Goal: Information Seeking & Learning: Understand process/instructions

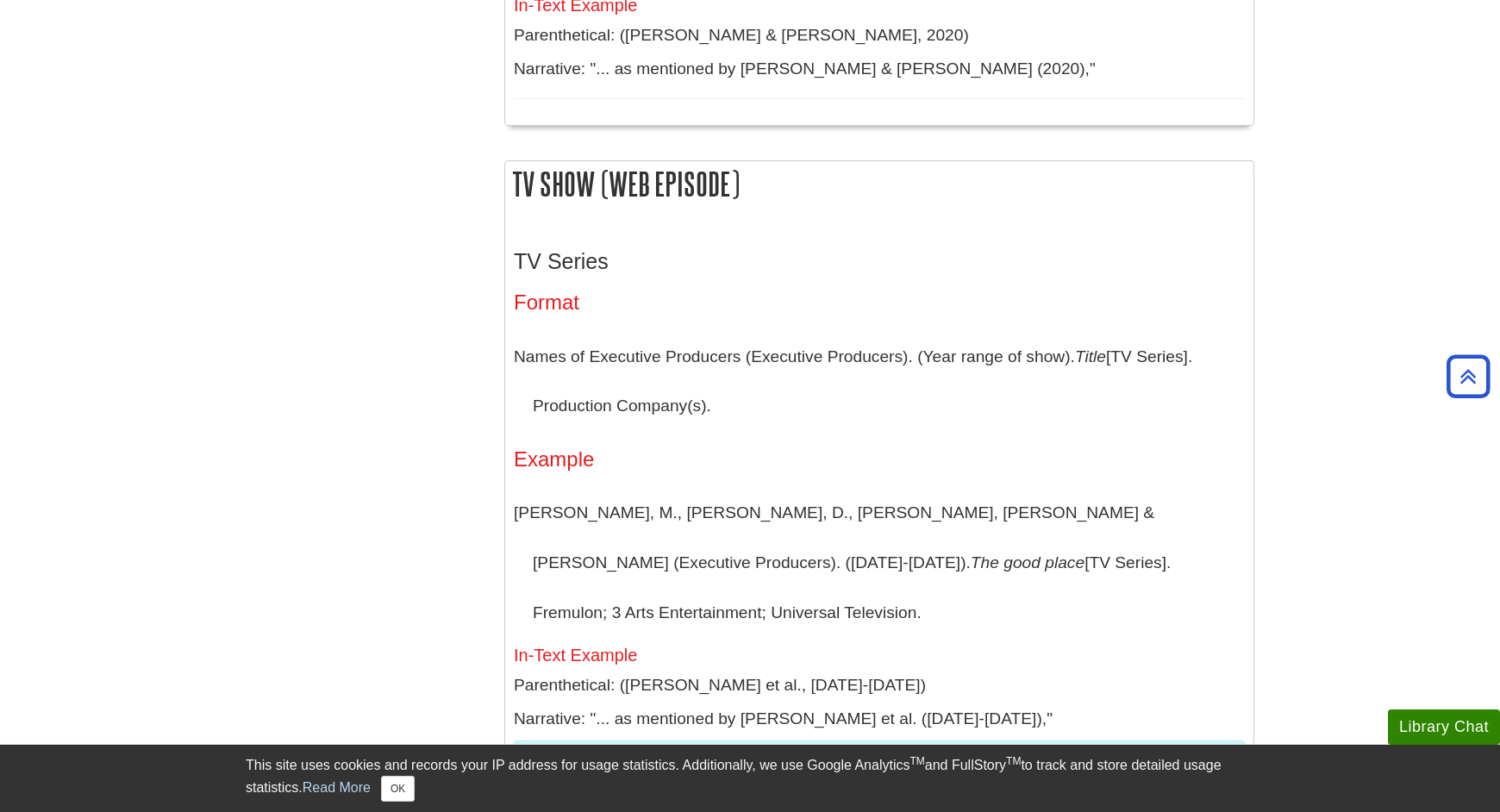
scroll to position [3274, 0]
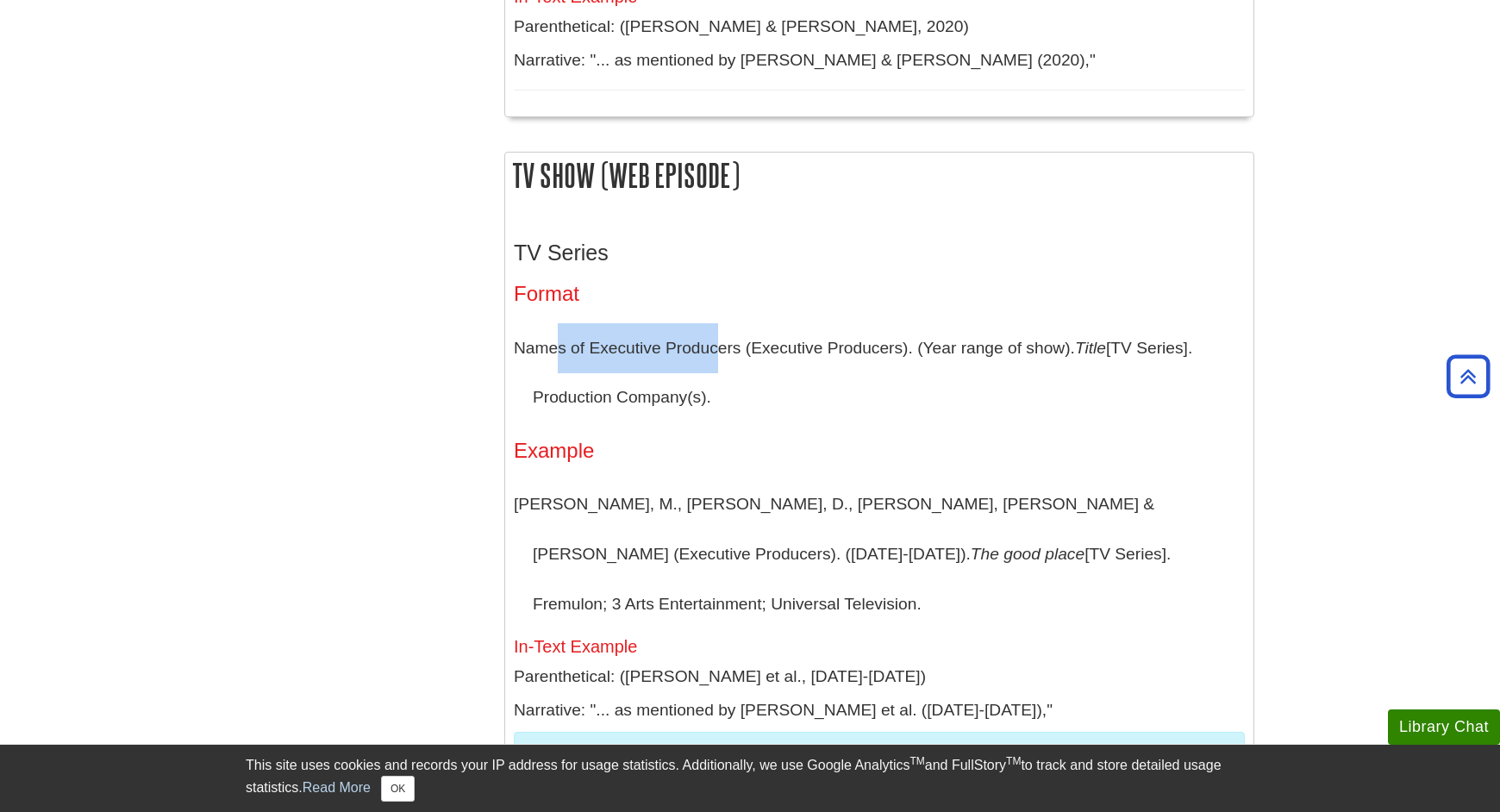
drag, startPoint x: 559, startPoint y: 253, endPoint x: 783, endPoint y: 250, distance: 224.0
click at [714, 323] on p "Names of Executive Producers (Executive Producers). (Year range of show). Title…" at bounding box center [879, 372] width 731 height 99
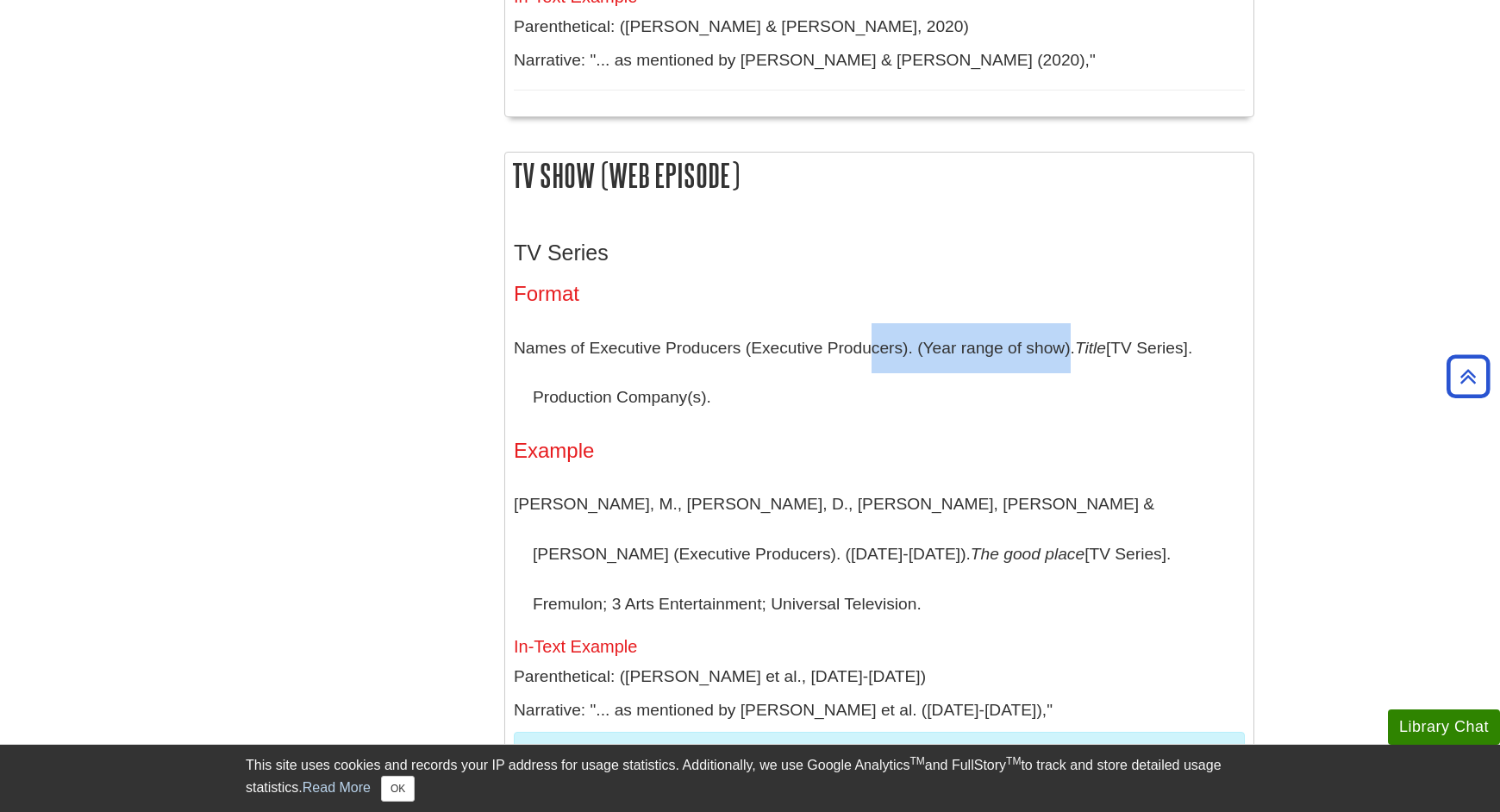
drag, startPoint x: 875, startPoint y: 249, endPoint x: 1068, endPoint y: 255, distance: 193.1
click at [1068, 323] on p "Names of Executive Producers (Executive Producers). (Year range of show). Title…" at bounding box center [879, 372] width 731 height 99
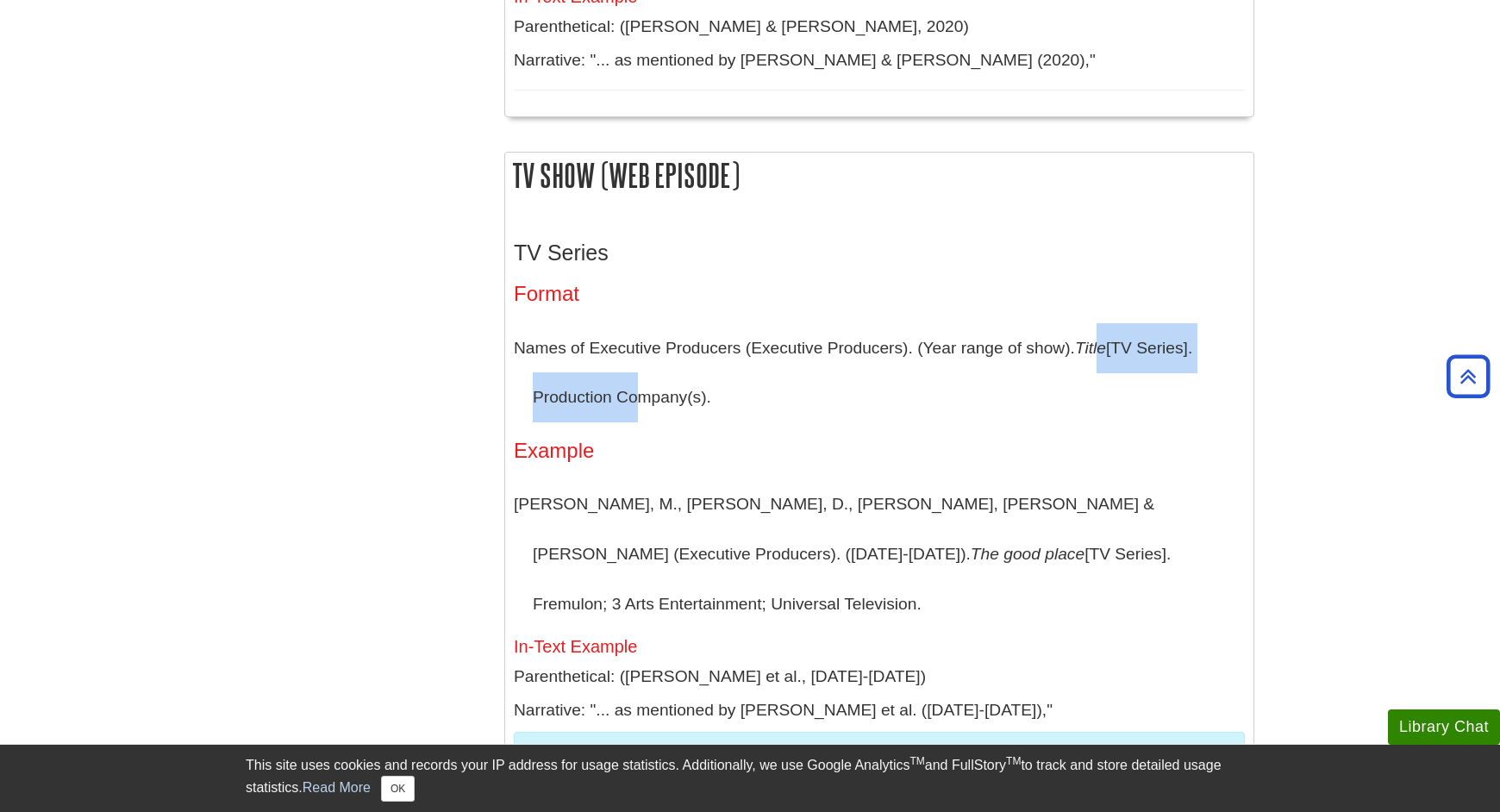
drag, startPoint x: 1107, startPoint y: 251, endPoint x: 697, endPoint y: 279, distance: 411.0
click at [630, 323] on p "Names of Executive Producers (Executive Producers). (Year range of show). Title…" at bounding box center [879, 372] width 731 height 99
click at [762, 323] on p "Names of Executive Producers (Executive Producers). (Year range of show). Title…" at bounding box center [879, 372] width 731 height 99
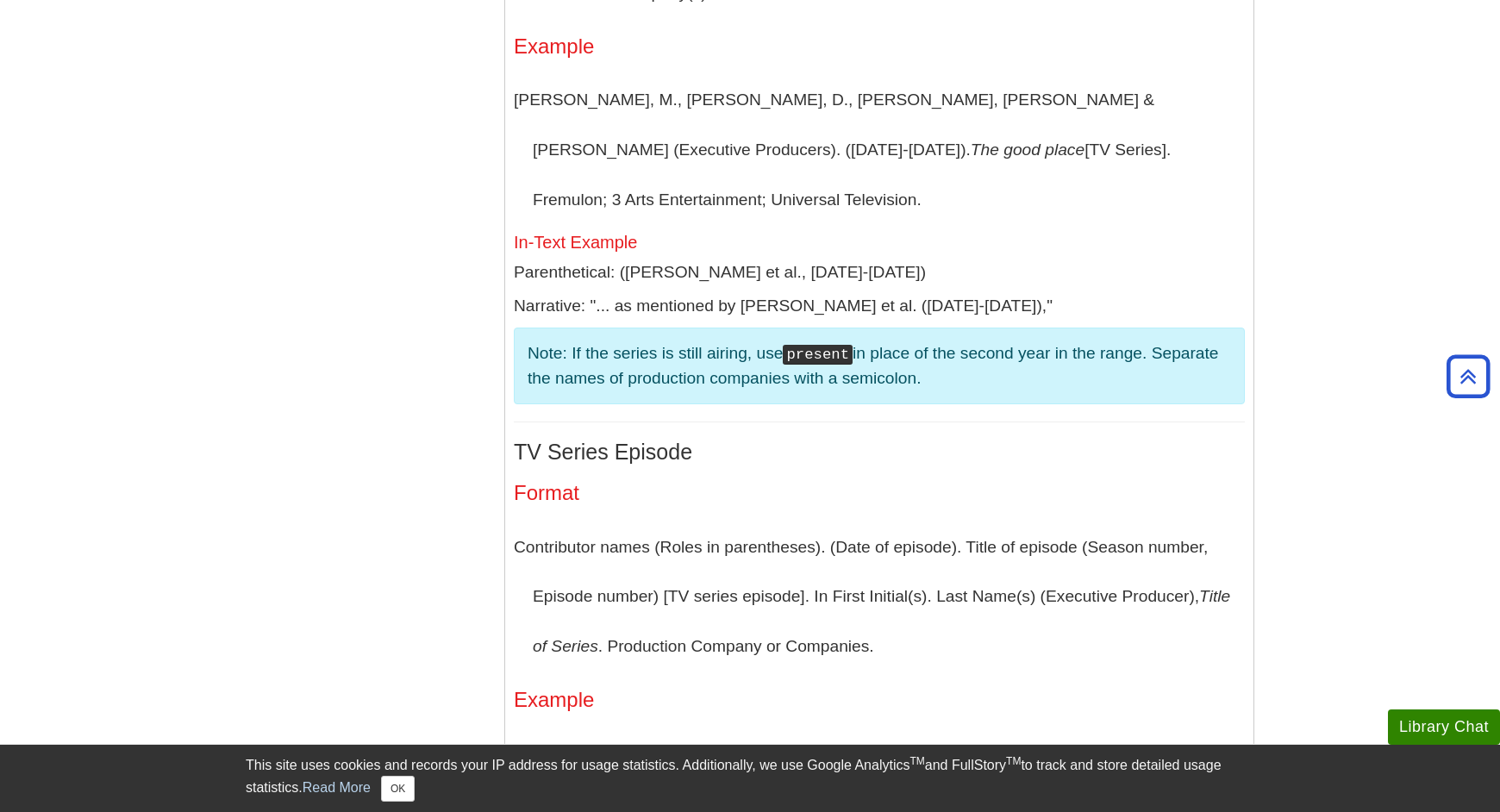
scroll to position [3726, 0]
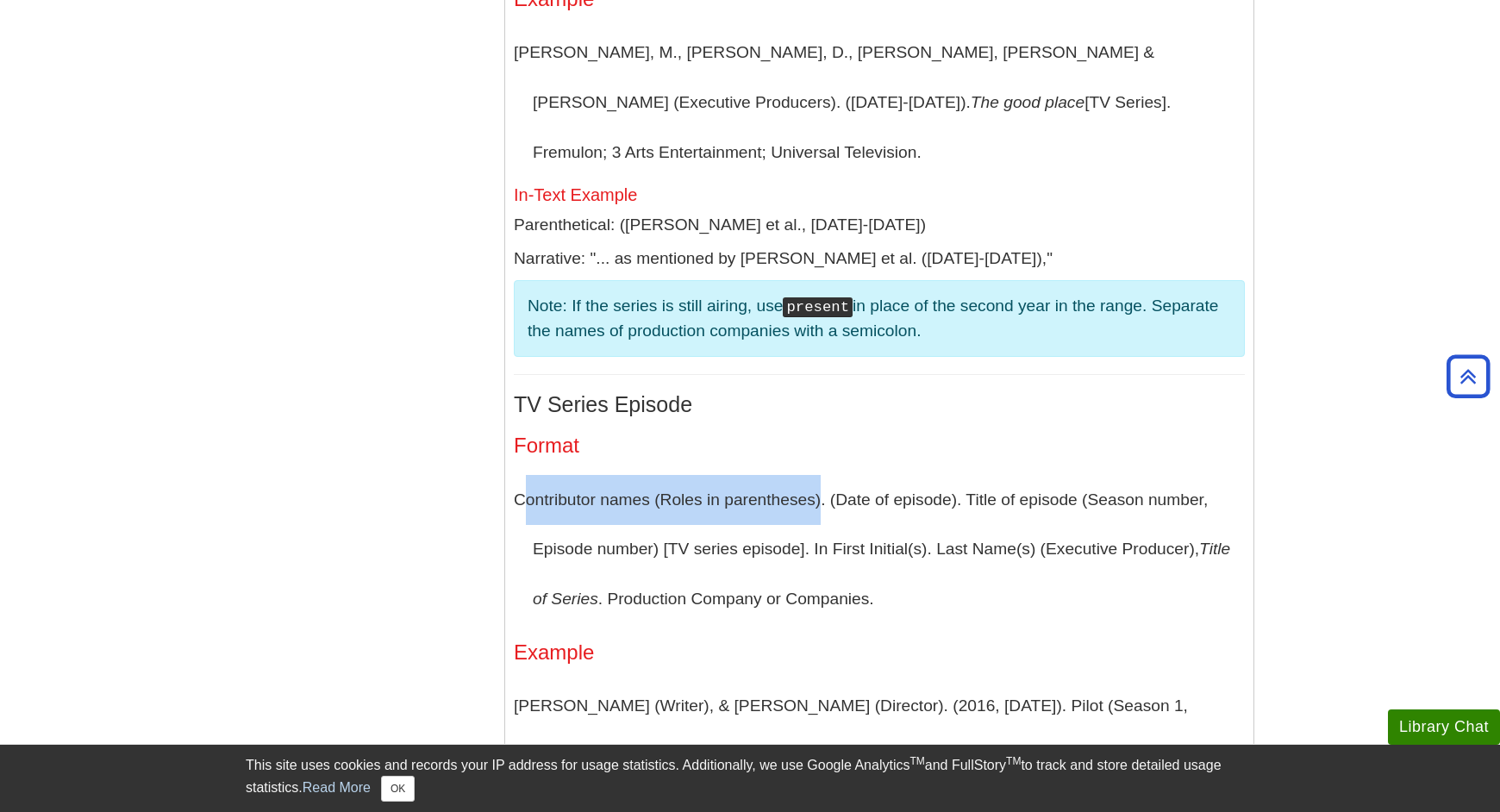
drag, startPoint x: 524, startPoint y: 361, endPoint x: 819, endPoint y: 355, distance: 295.1
click at [819, 475] on p "Contributor names (Roles in parentheses). (Date of episode). Title of episode (…" at bounding box center [879, 549] width 731 height 149
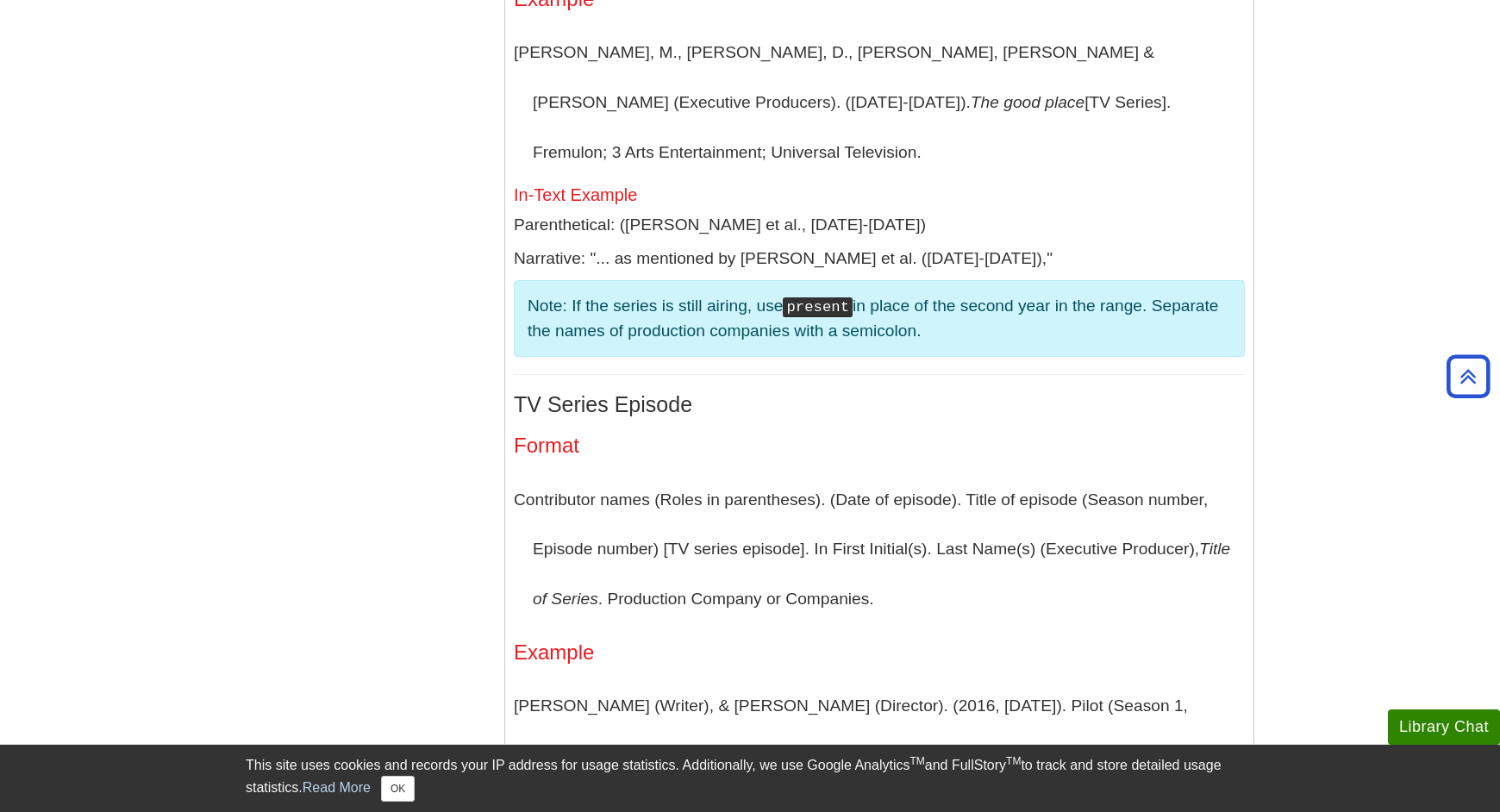
click at [724, 475] on p "Contributor names (Roles in parentheses). (Date of episode). Title of episode (…" at bounding box center [879, 549] width 731 height 149
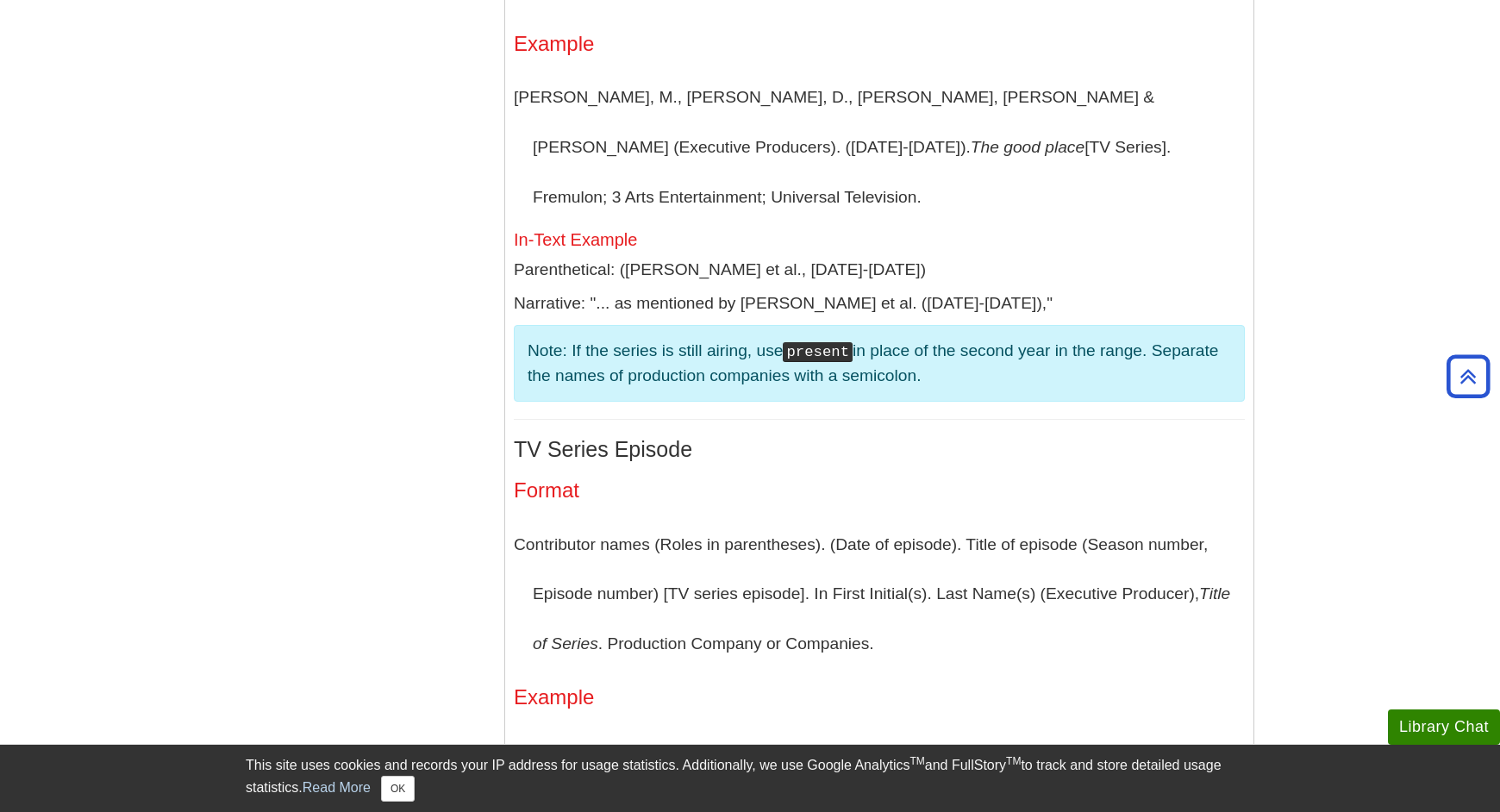
scroll to position [3685, 0]
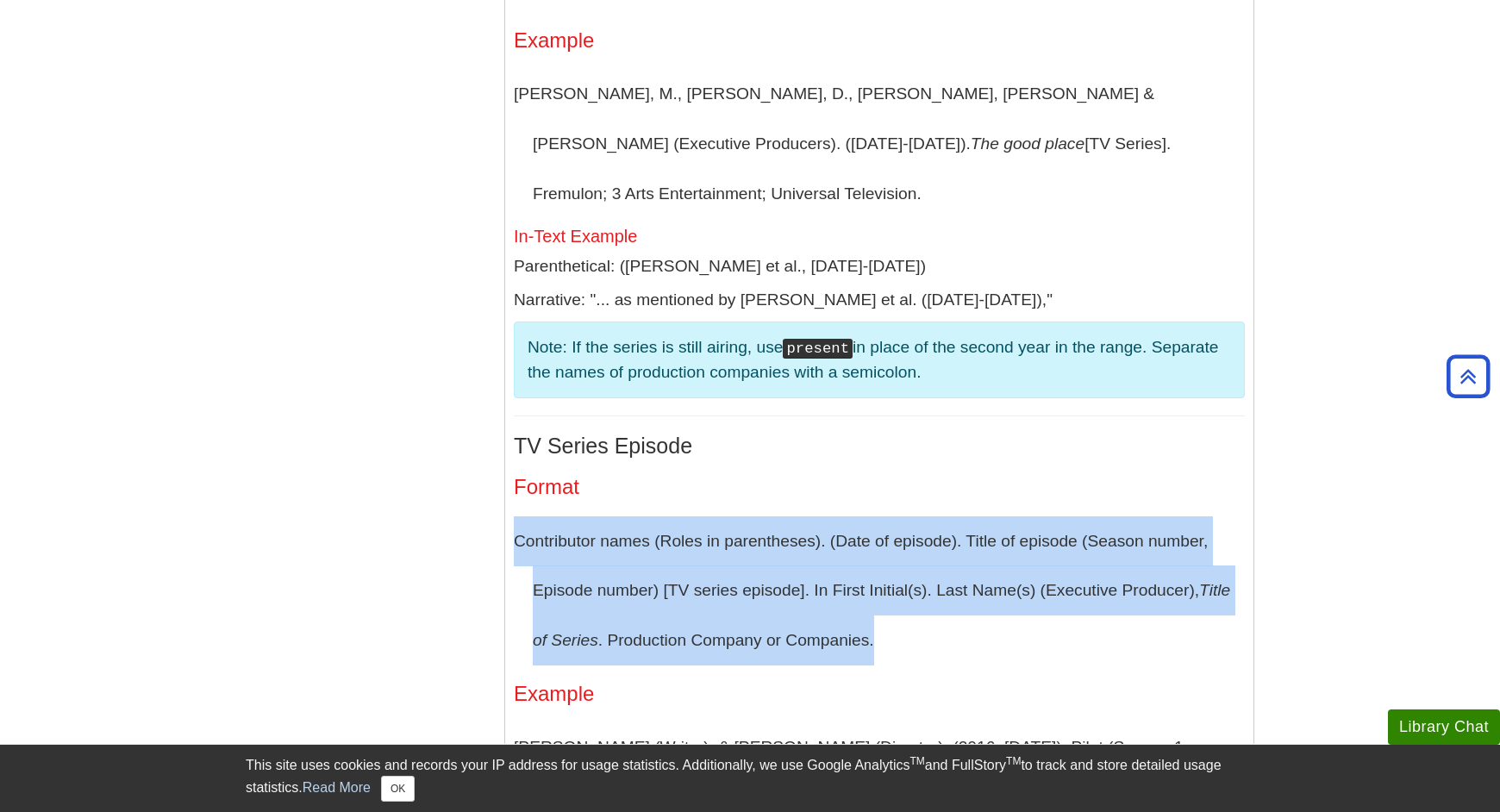
drag, startPoint x: 514, startPoint y: 398, endPoint x: 944, endPoint y: 477, distance: 437.2
click at [947, 516] on p "Contributor names (Roles in parentheses). (Date of episode). Title of episode (…" at bounding box center [879, 590] width 731 height 149
click at [944, 516] on p "Contributor names (Roles in parentheses). (Date of episode). Title of episode (…" at bounding box center [879, 590] width 731 height 149
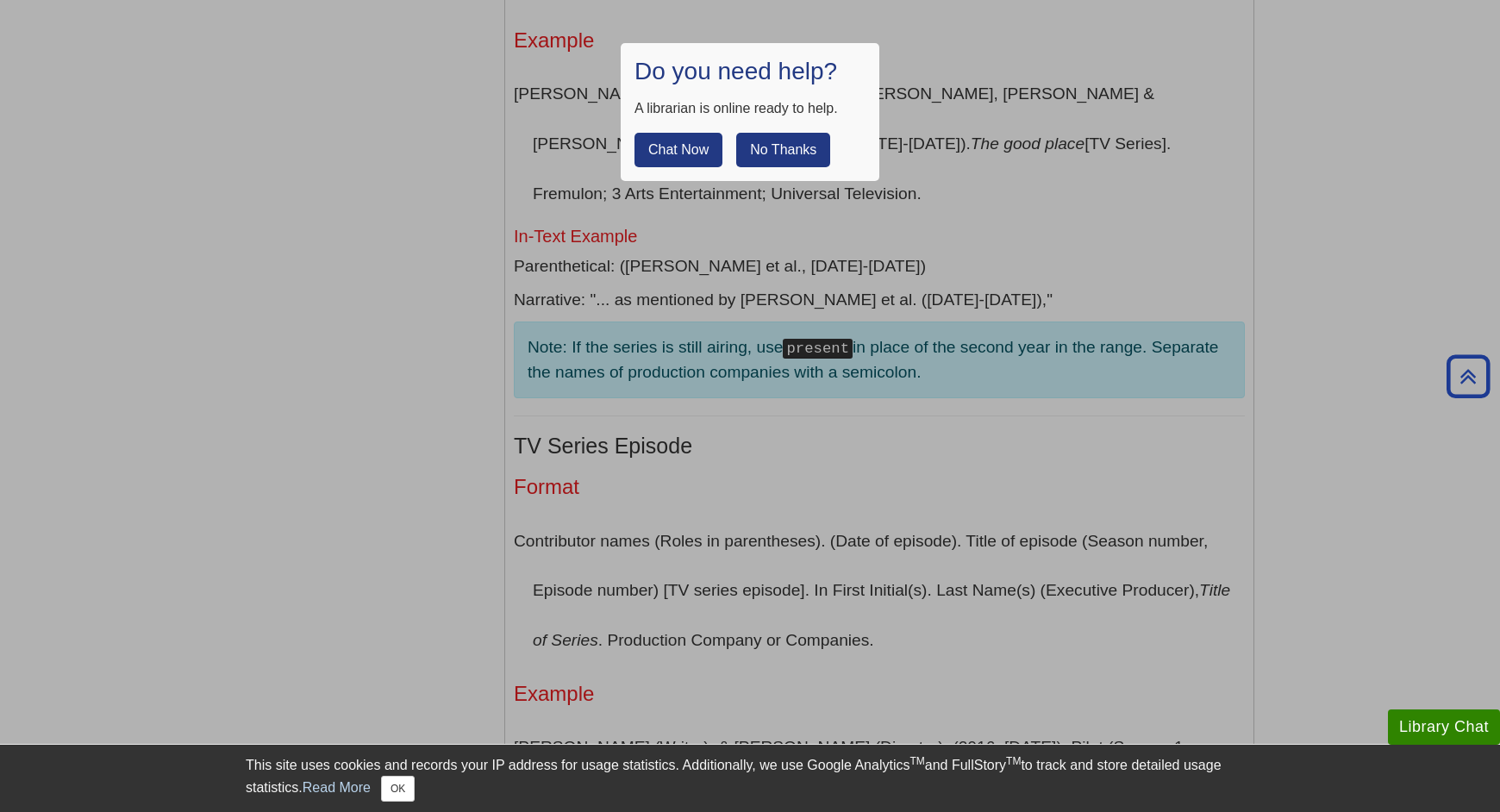
click at [797, 145] on button "No Thanks" at bounding box center [784, 150] width 94 height 35
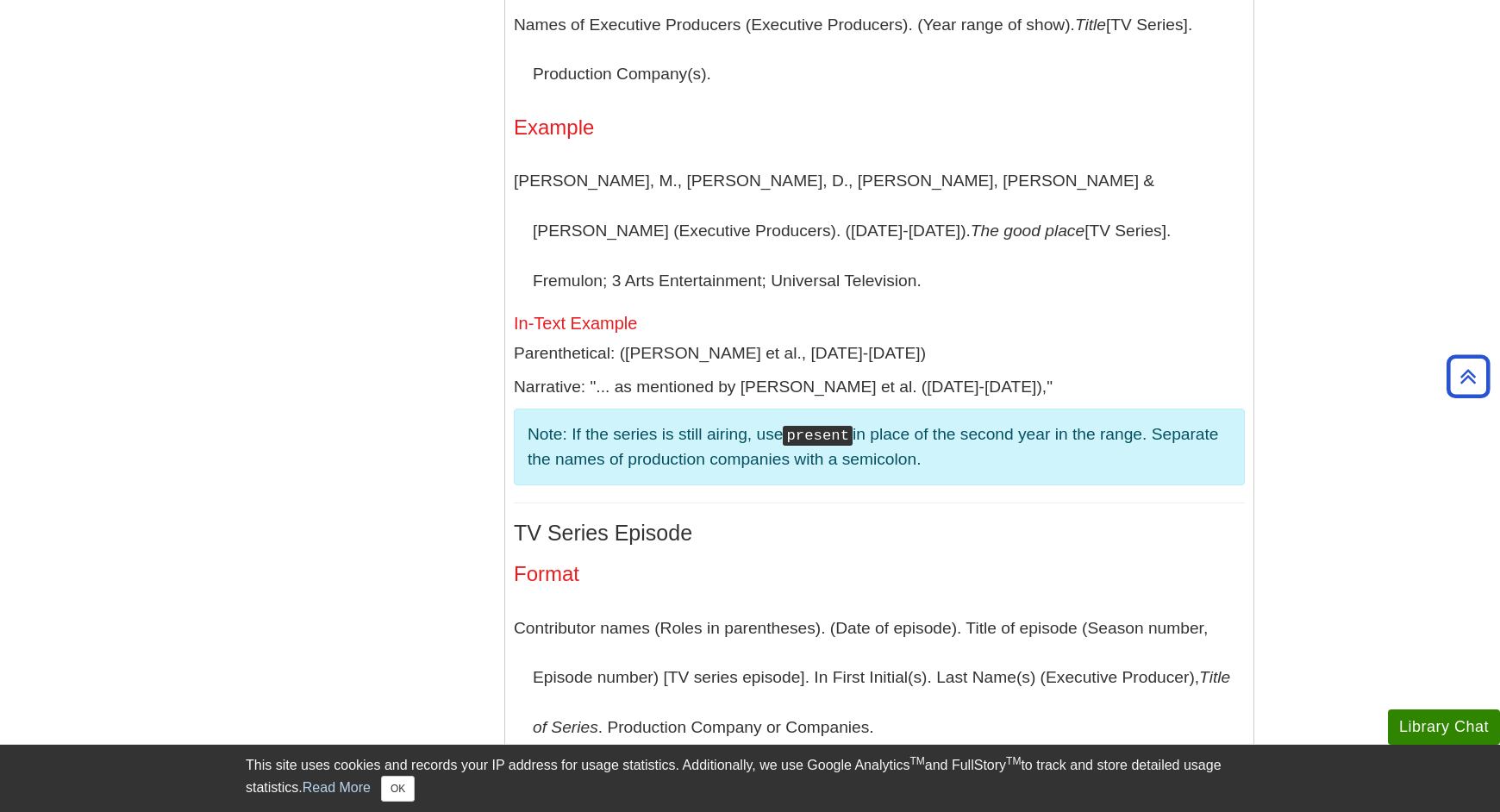
scroll to position [3588, 0]
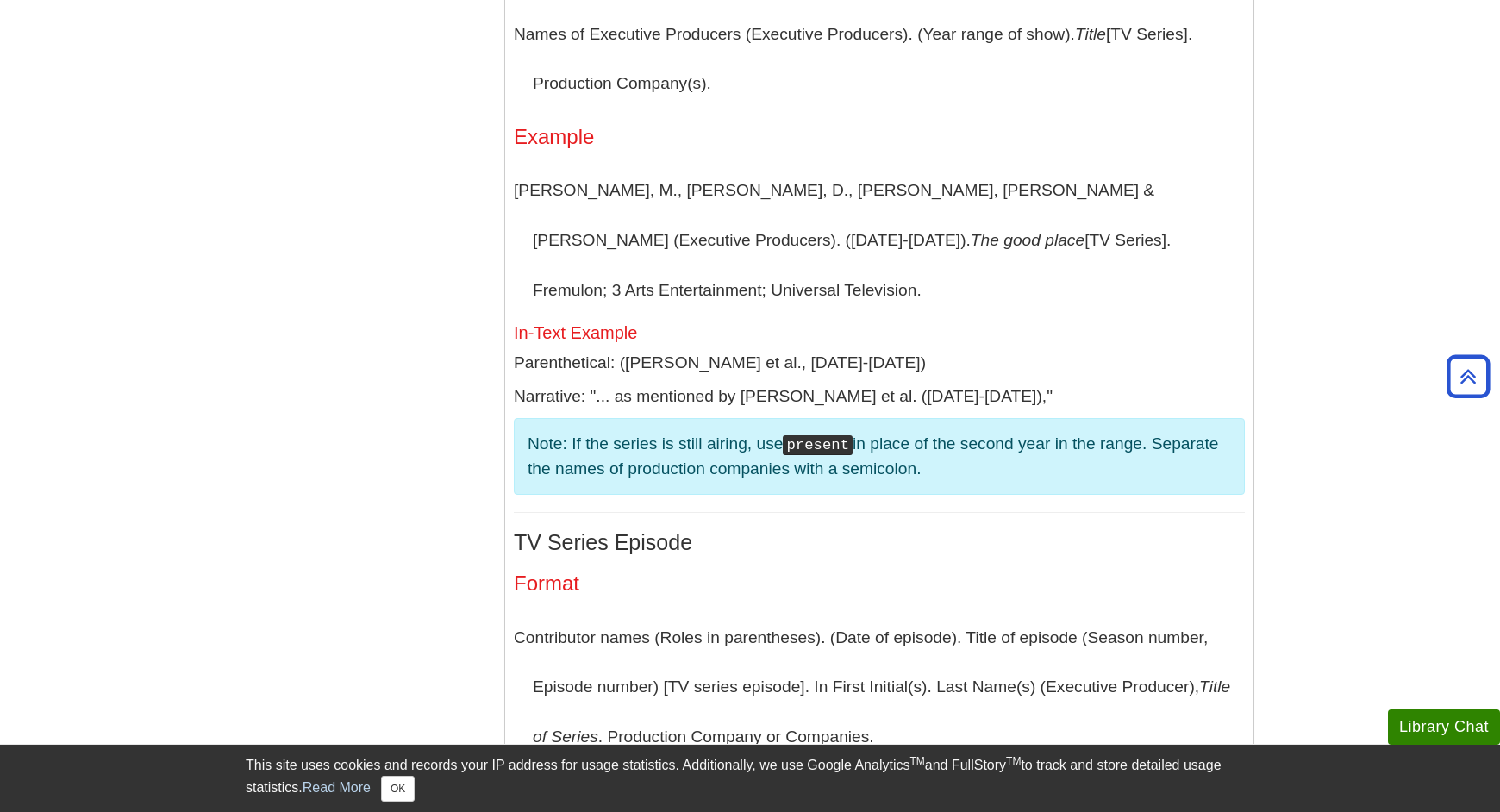
click at [970, 174] on div "TV Series Format Names of Executive Producers (Executive Producers). (Year rang…" at bounding box center [879, 571] width 731 height 1288
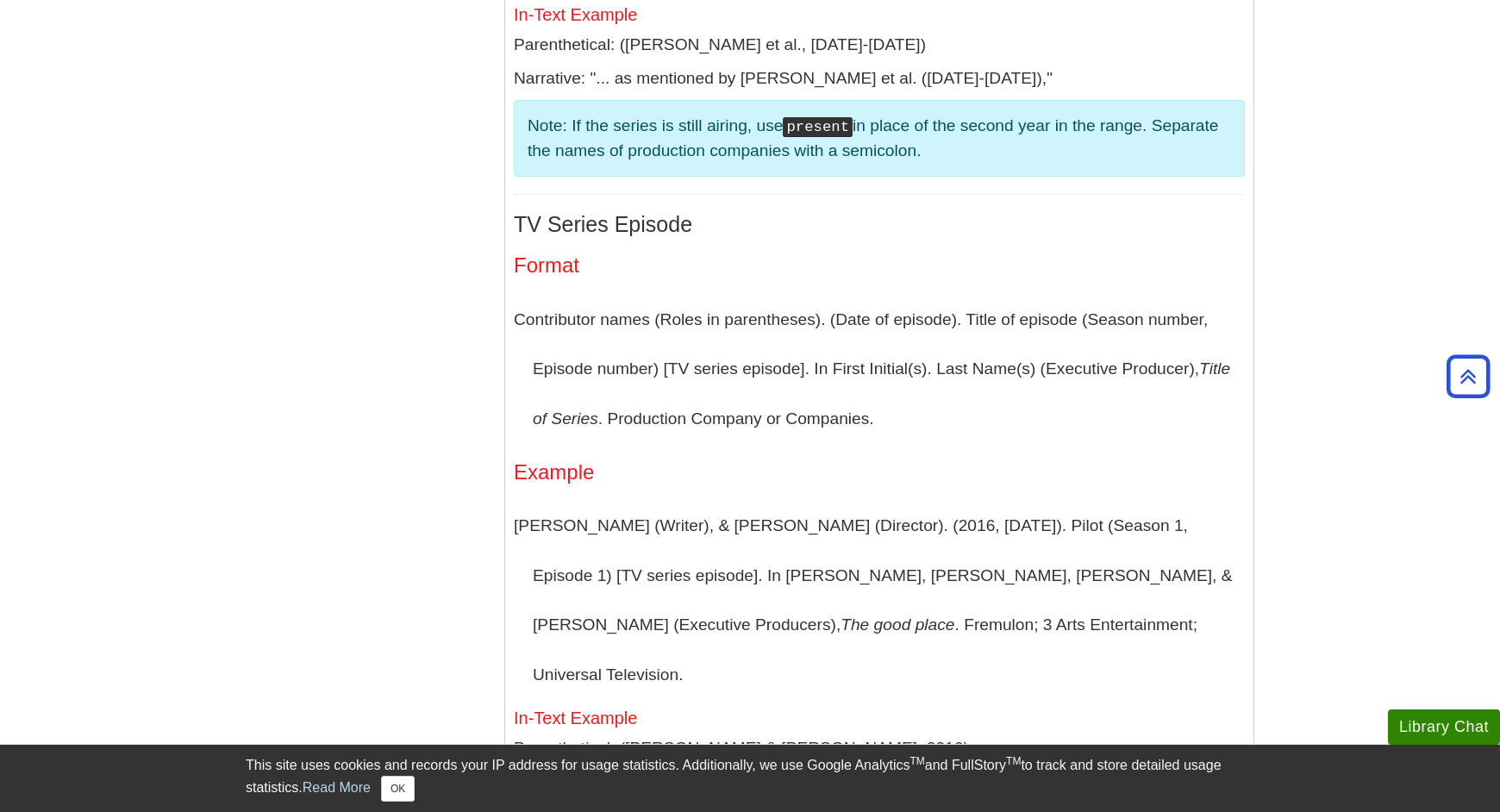
scroll to position [3906, 0]
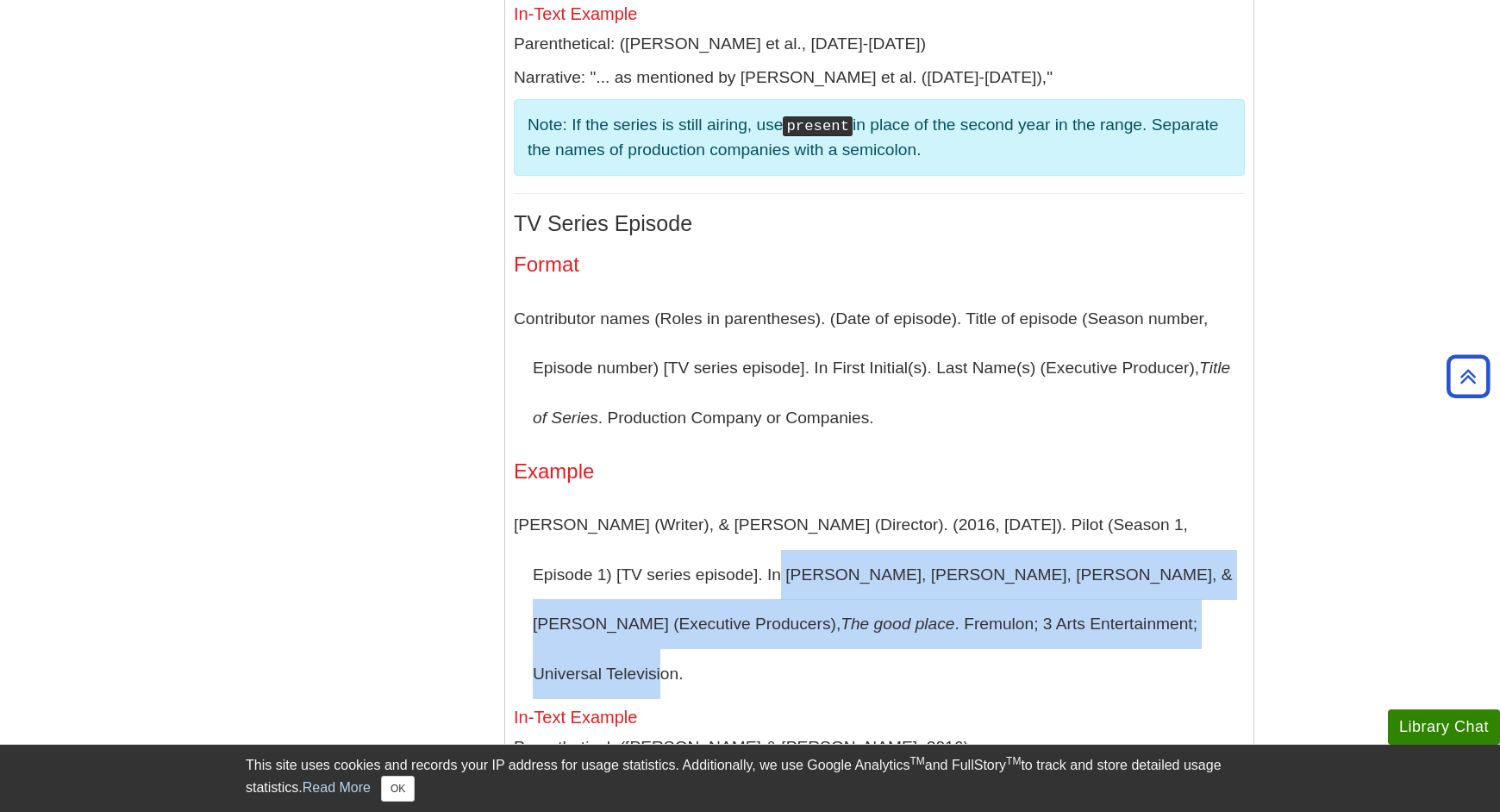
drag, startPoint x: 667, startPoint y: 434, endPoint x: 992, endPoint y: 477, distance: 327.8
click at [992, 500] on p "[PERSON_NAME] (Writer), & [PERSON_NAME] (Director). (2016, [DATE]). Pilot (Seas…" at bounding box center [879, 599] width 731 height 198
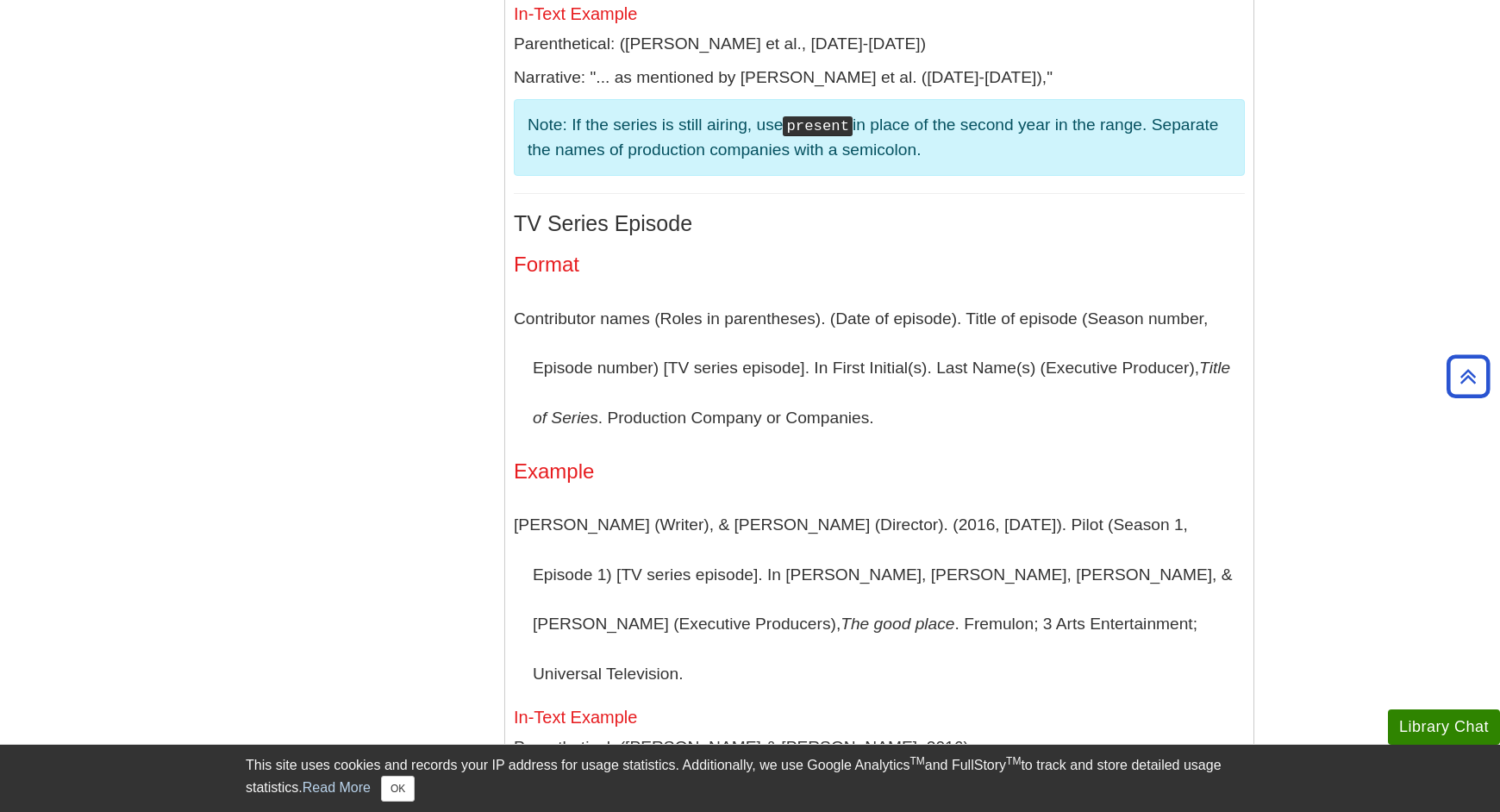
click at [1045, 500] on p "[PERSON_NAME] (Writer), & [PERSON_NAME] (Director). (2016, [DATE]). Pilot (Seas…" at bounding box center [879, 599] width 731 height 198
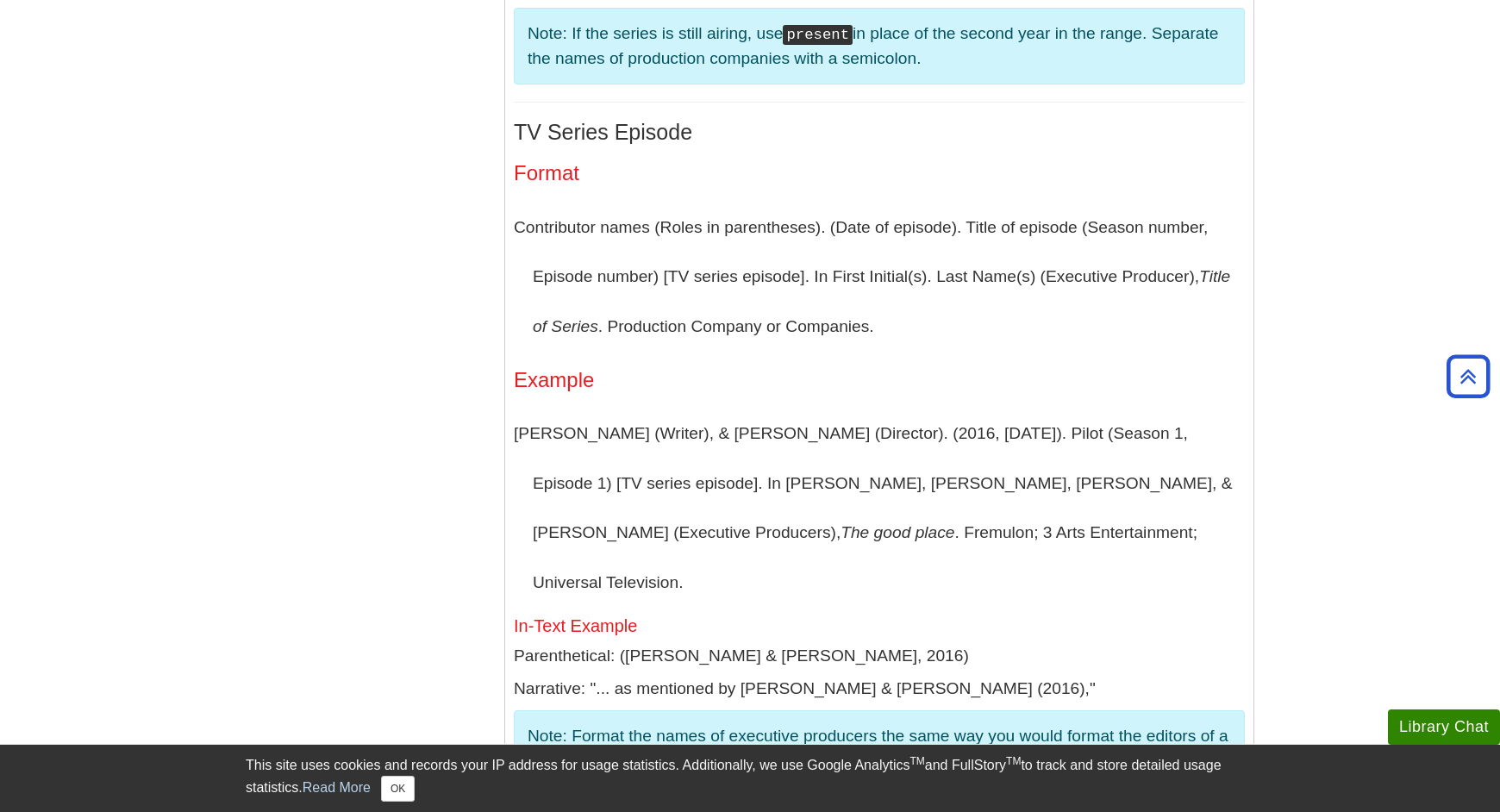
scroll to position [3995, 0]
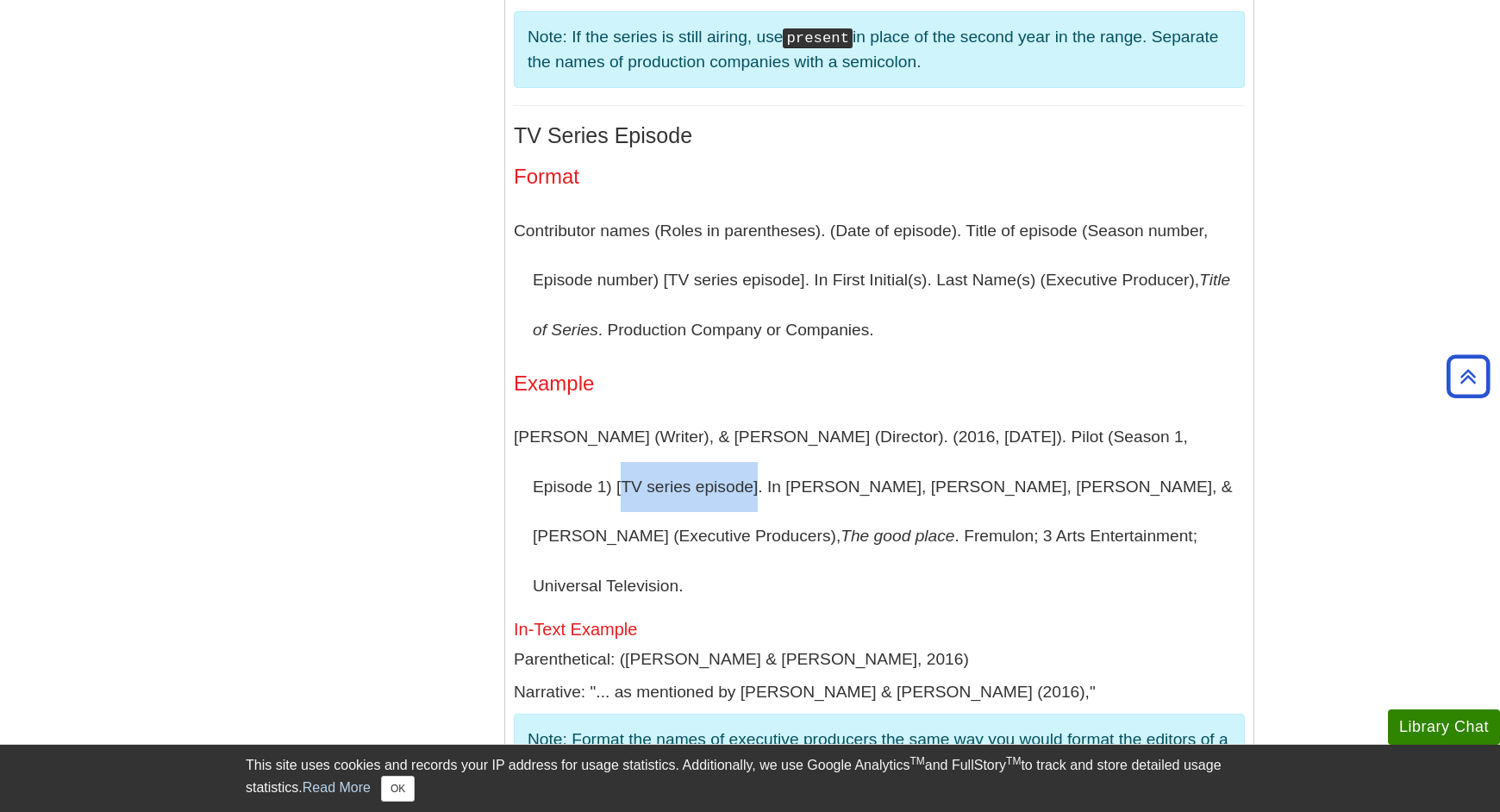
drag, startPoint x: 1220, startPoint y: 293, endPoint x: 645, endPoint y: 356, distance: 578.4
click at [645, 412] on p "[PERSON_NAME] (Writer), & [PERSON_NAME] (Director). (2016, [DATE]). Pilot (Seas…" at bounding box center [879, 511] width 731 height 198
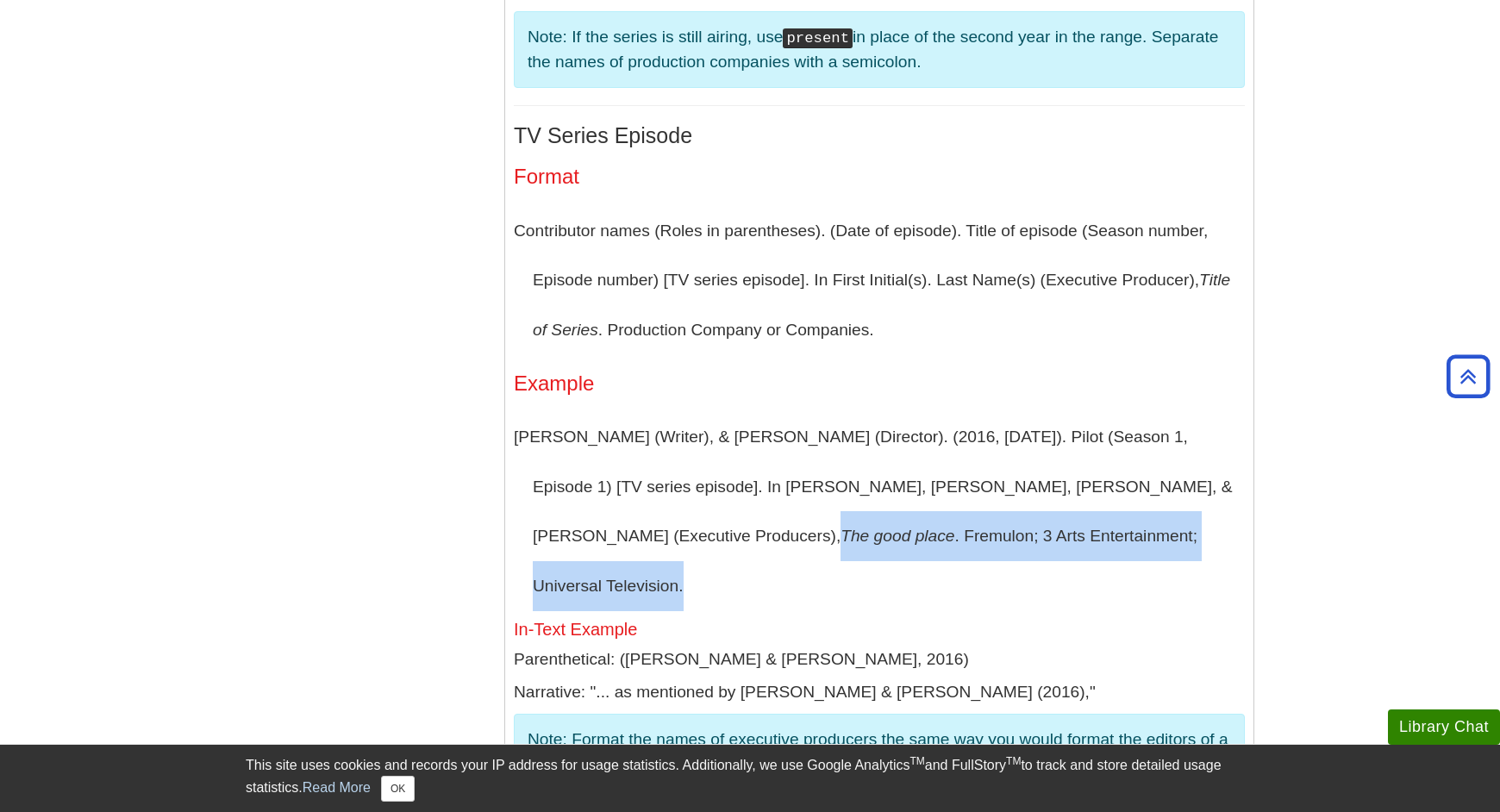
drag, startPoint x: 1185, startPoint y: 344, endPoint x: 1027, endPoint y: 379, distance: 161.8
click at [1012, 412] on p "[PERSON_NAME] (Writer), & [PERSON_NAME] (Director). (2016, [DATE]). Pilot (Seas…" at bounding box center [879, 511] width 731 height 198
click at [1053, 412] on p "[PERSON_NAME] (Writer), & [PERSON_NAME] (Director). (2016, [DATE]). Pilot (Seas…" at bounding box center [879, 511] width 731 height 198
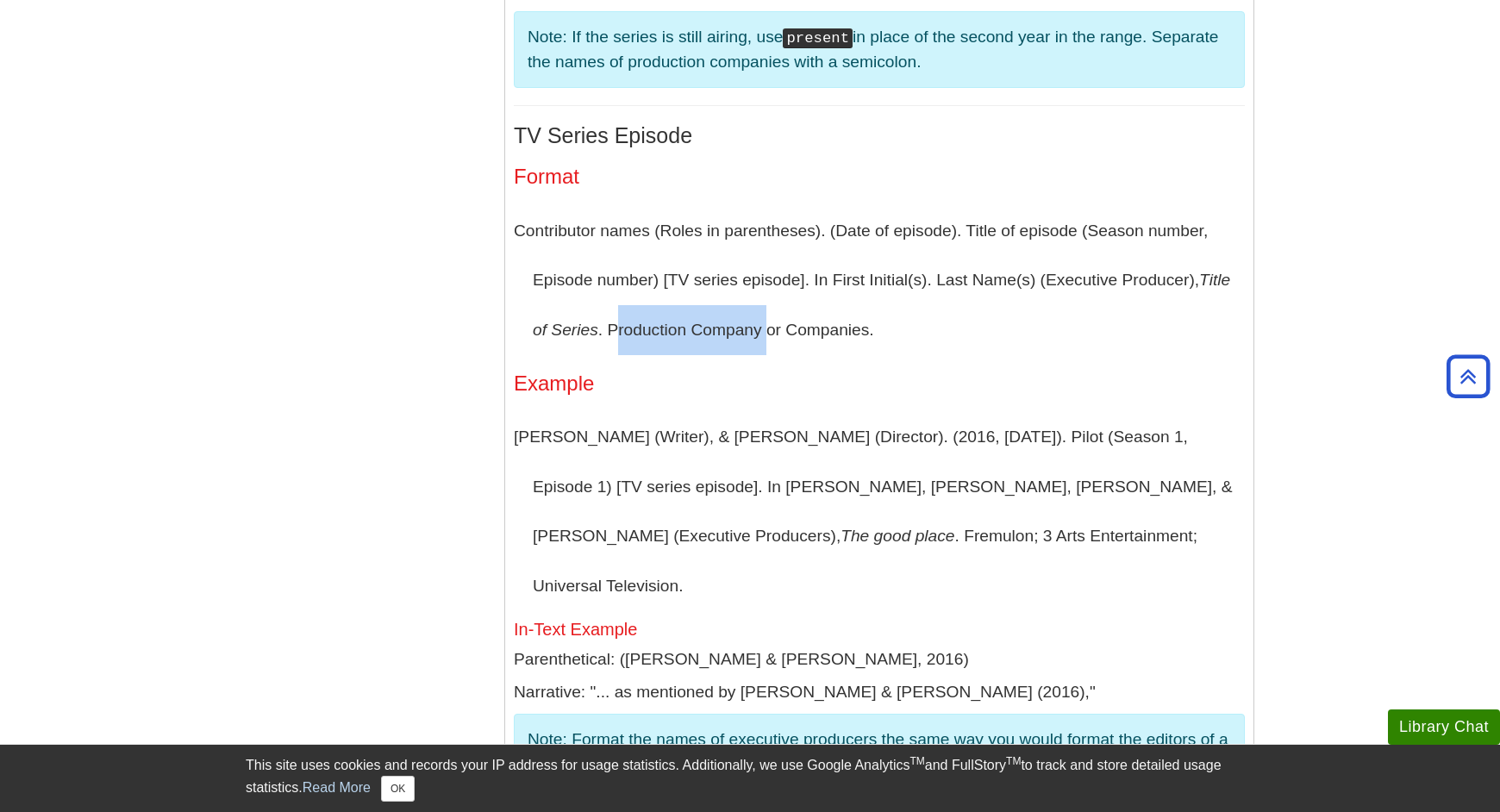
drag, startPoint x: 615, startPoint y: 185, endPoint x: 765, endPoint y: 180, distance: 150.1
click at [765, 206] on p "Contributor names (Roles in parentheses). (Date of episode). Title of episode (…" at bounding box center [879, 280] width 731 height 149
click at [695, 206] on p "Contributor names (Roles in parentheses). (Date of episode). Title of episode (…" at bounding box center [879, 280] width 731 height 149
drag, startPoint x: 602, startPoint y: 180, endPoint x: 763, endPoint y: 183, distance: 161.0
click at [763, 206] on p "Contributor names (Roles in parentheses). (Date of episode). Title of episode (…" at bounding box center [879, 280] width 731 height 149
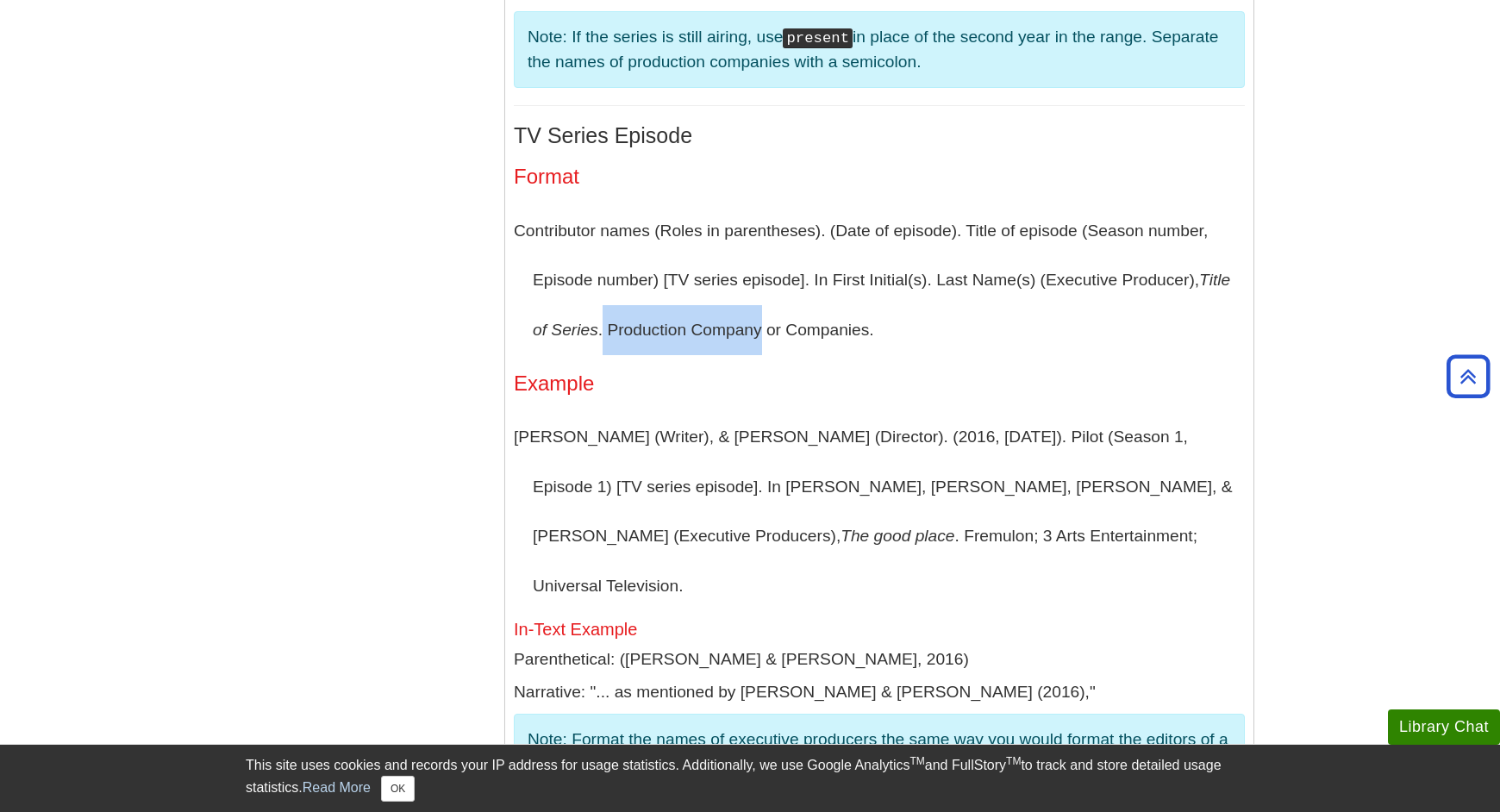
copy p "Production Company"
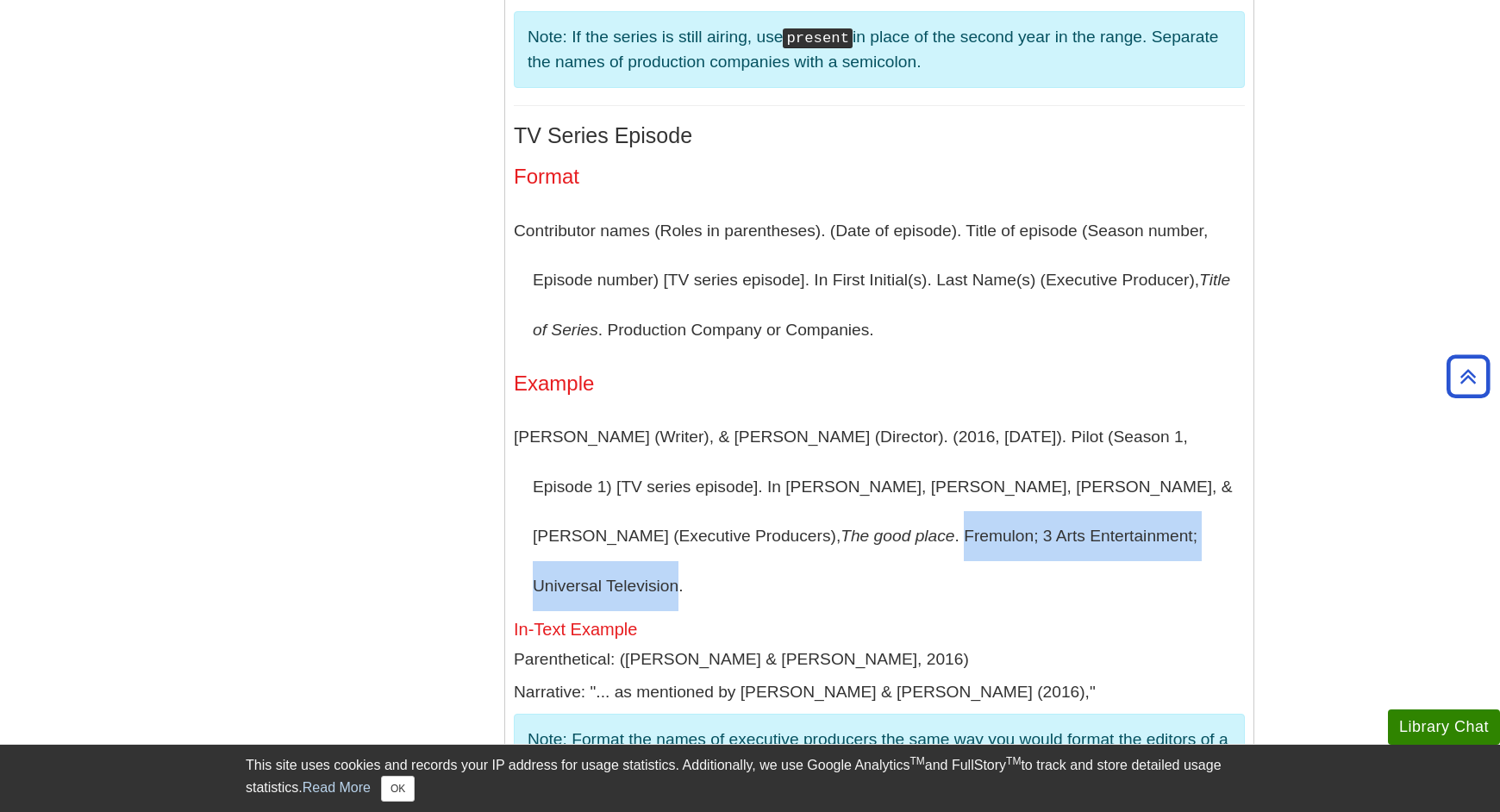
drag, startPoint x: 623, startPoint y: 389, endPoint x: 1006, endPoint y: 377, distance: 383.2
click at [1006, 412] on p "[PERSON_NAME] (Writer), & [PERSON_NAME] (Director). (2016, [DATE]). Pilot (Seas…" at bounding box center [879, 511] width 731 height 198
copy p "Fremulon; 3 Arts Entertainment; Universal Television"
drag, startPoint x: 1186, startPoint y: 338, endPoint x: 1007, endPoint y: 389, distance: 186.1
click at [1007, 412] on p "[PERSON_NAME] (Writer), & [PERSON_NAME] (Director). (2016, [DATE]). Pilot (Seas…" at bounding box center [879, 511] width 731 height 198
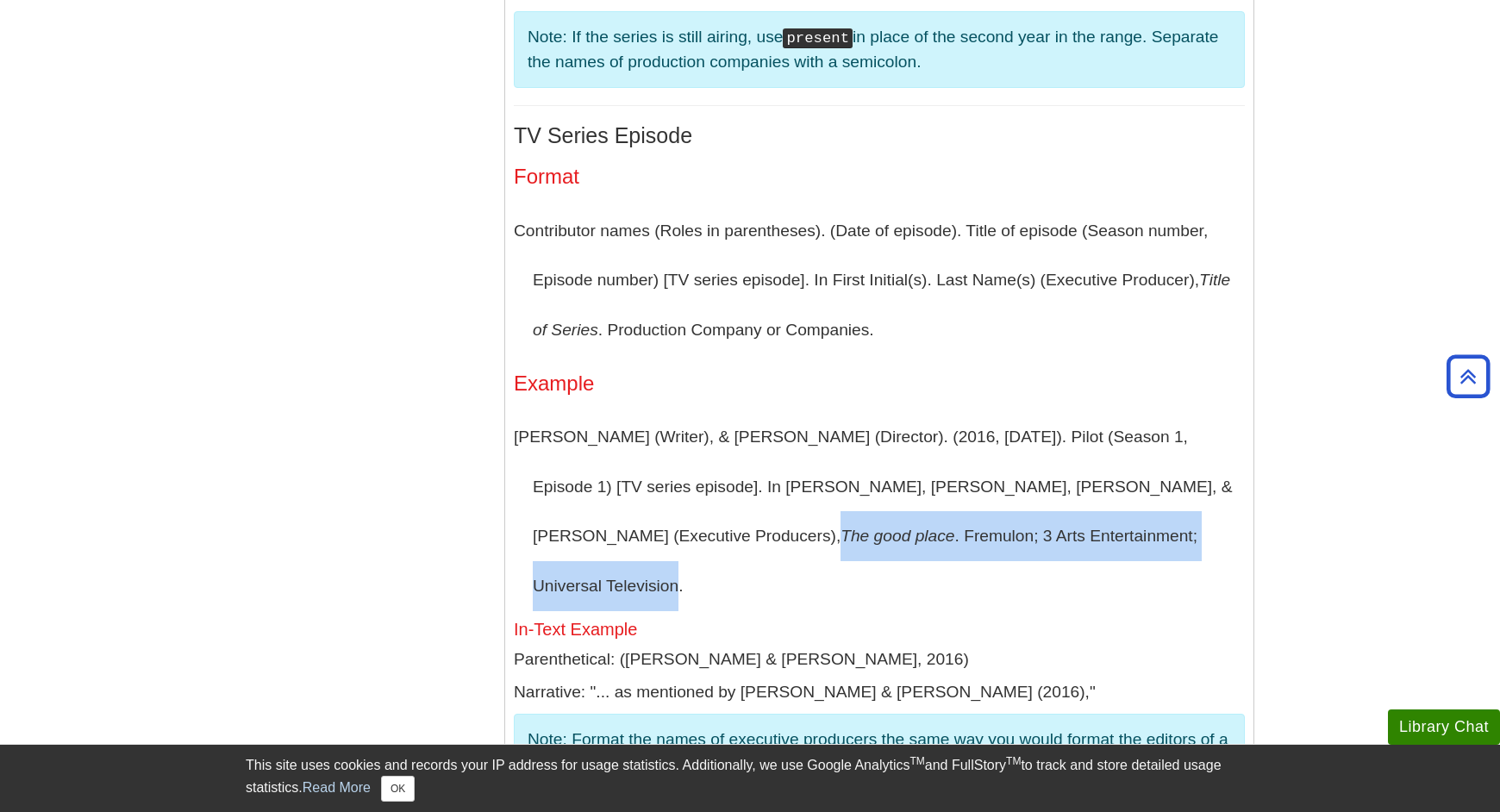
copy p "The good place . Fremulon; 3 Arts Entertainment; Universal Television"
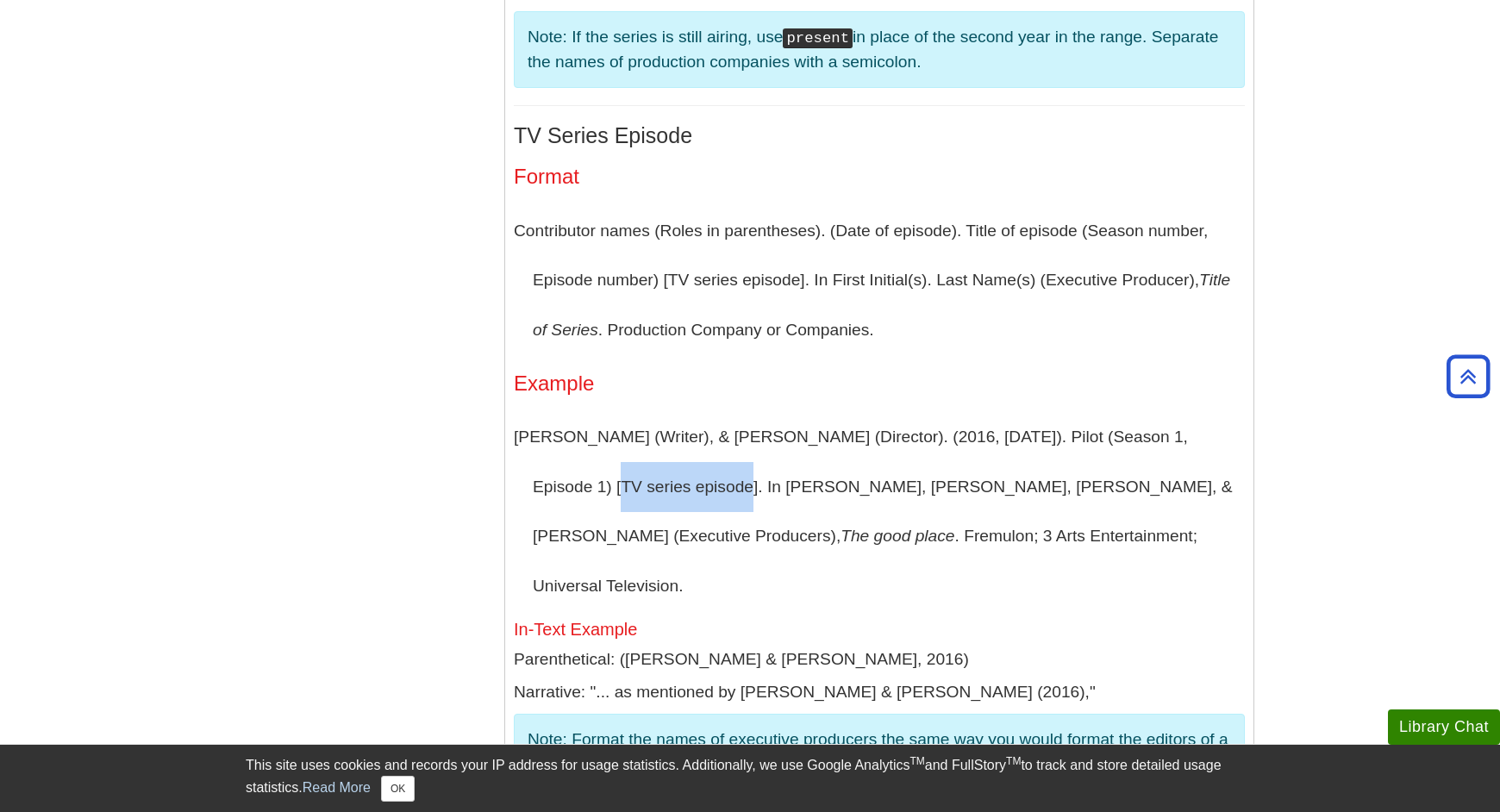
drag, startPoint x: 1220, startPoint y: 297, endPoint x: 641, endPoint y: 346, distance: 581.1
click at [641, 412] on p "[PERSON_NAME] (Writer), & [PERSON_NAME] (Director). (2016, [DATE]). Pilot (Seas…" at bounding box center [879, 511] width 731 height 198
drag, startPoint x: 704, startPoint y: 349, endPoint x: 770, endPoint y: 344, distance: 66.2
click at [704, 412] on p "[PERSON_NAME] (Writer), & [PERSON_NAME] (Director). (2016, [DATE]). Pilot (Seas…" at bounding box center [879, 511] width 731 height 198
drag, startPoint x: 1219, startPoint y: 292, endPoint x: 643, endPoint y: 345, distance: 578.4
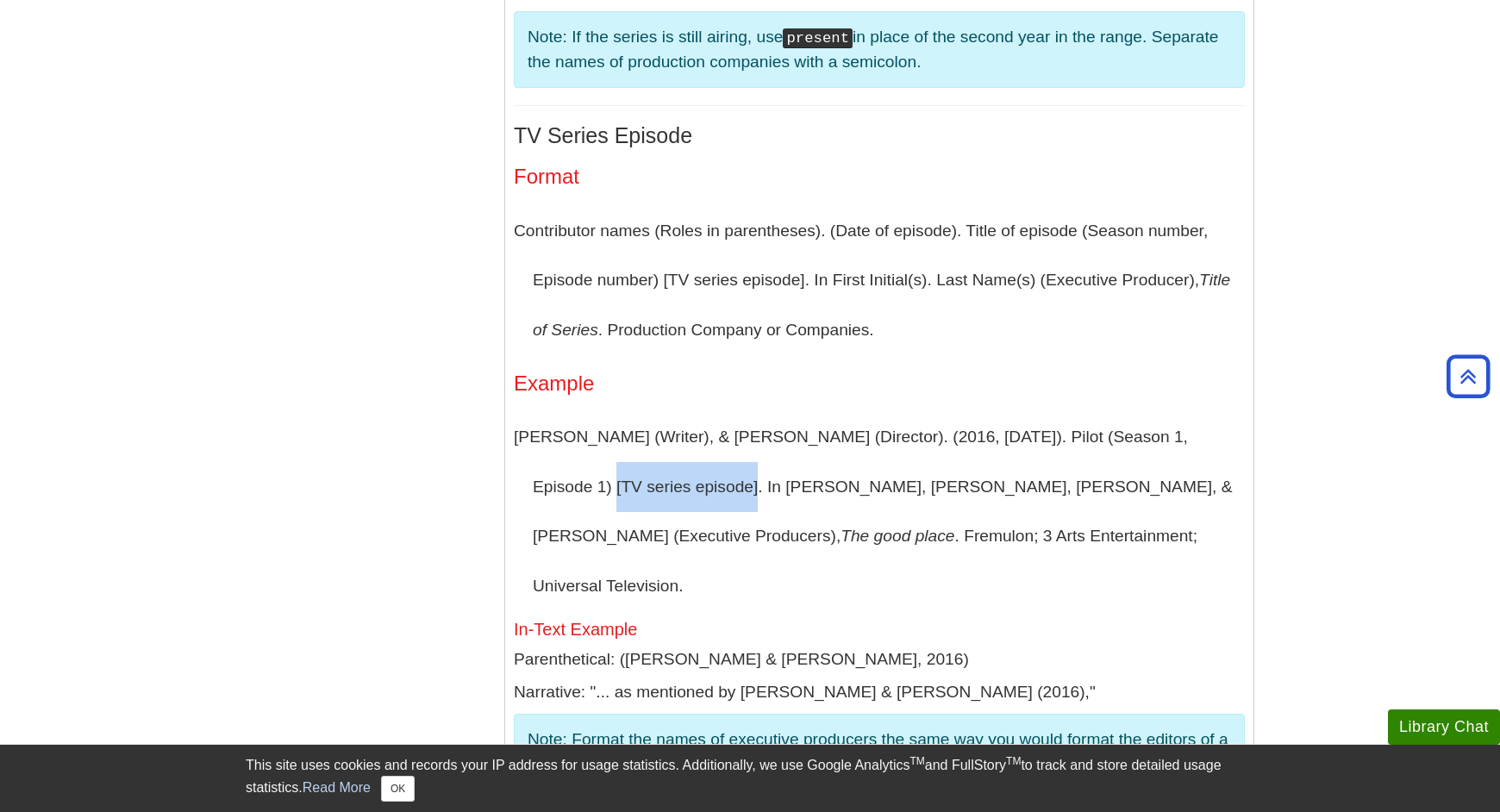
click at [643, 412] on p "[PERSON_NAME] (Writer), & [PERSON_NAME] (Director). (2016, [DATE]). Pilot (Seas…" at bounding box center [879, 511] width 731 height 198
copy p "[TV series episode]"
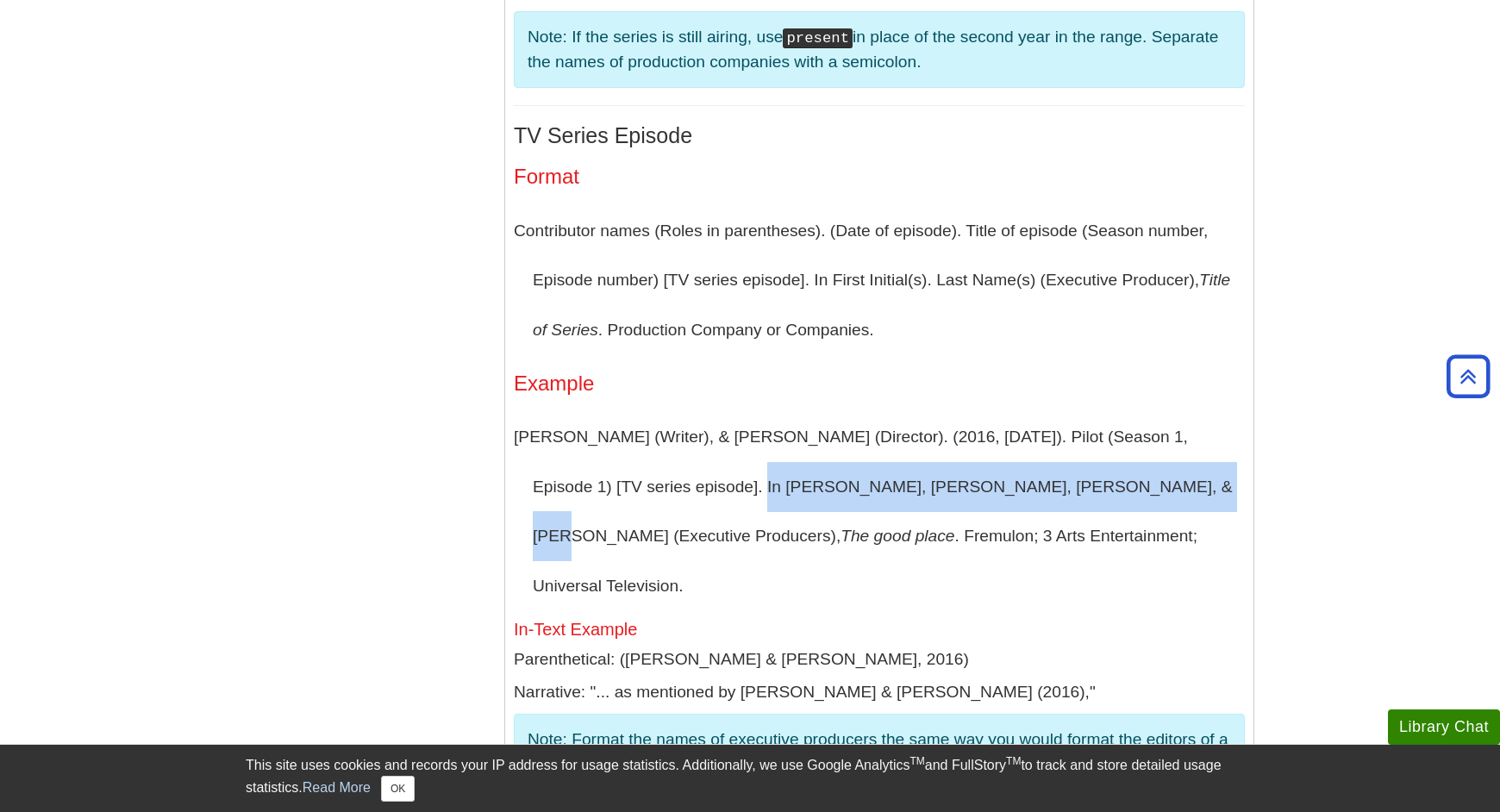
drag, startPoint x: 652, startPoint y: 344, endPoint x: 1102, endPoint y: 326, distance: 450.4
click at [1096, 412] on p "[PERSON_NAME] (Writer), & [PERSON_NAME] (Director). (2016, [DATE]). Pilot (Seas…" at bounding box center [879, 511] width 731 height 198
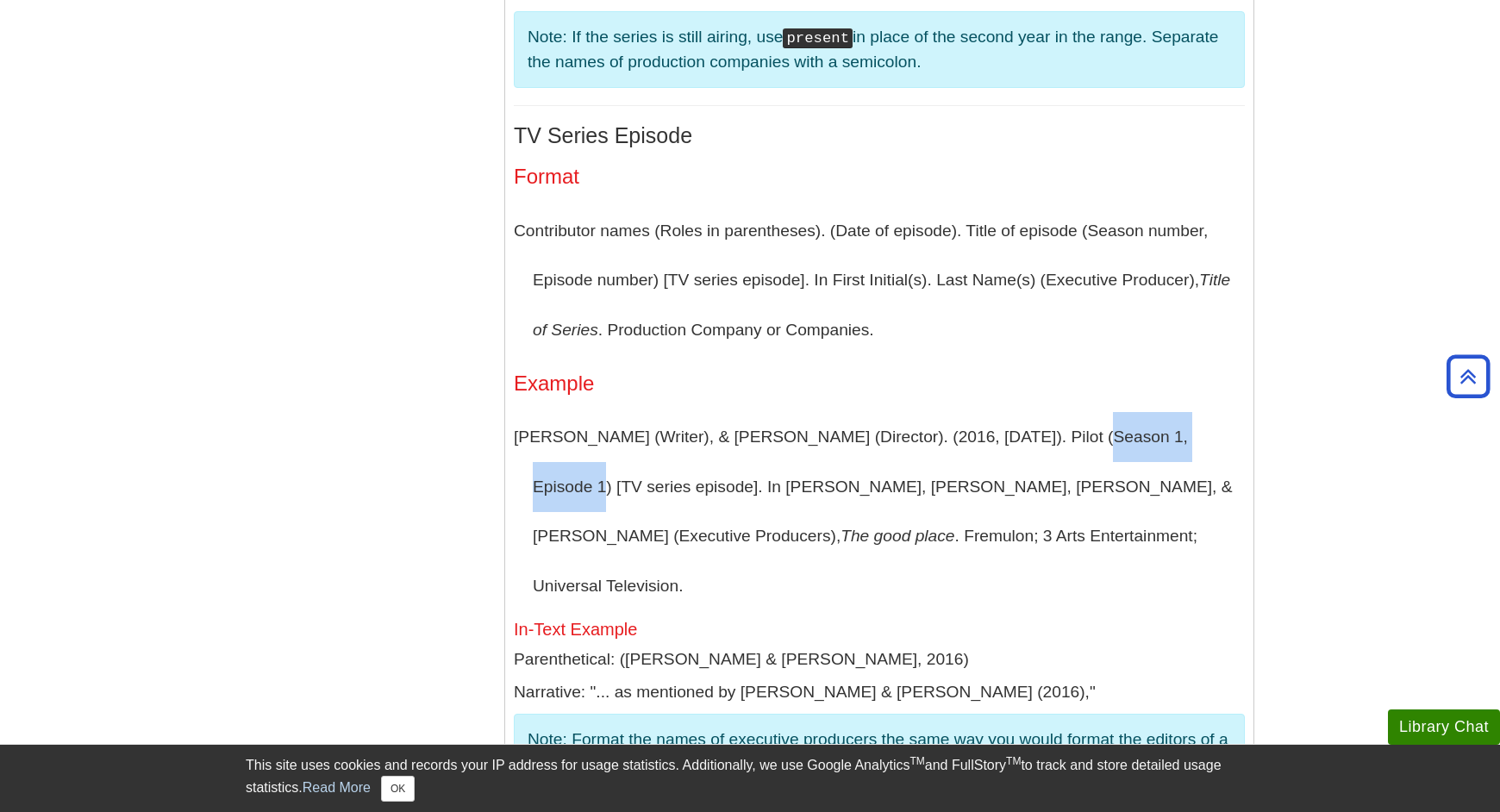
drag, startPoint x: 1135, startPoint y: 289, endPoint x: 1227, endPoint y: 288, distance: 92.0
click at [1215, 412] on p "[PERSON_NAME] (Writer), & [PERSON_NAME] (Director). (2016, [DATE]). Pilot (Seas…" at bounding box center [879, 511] width 731 height 198
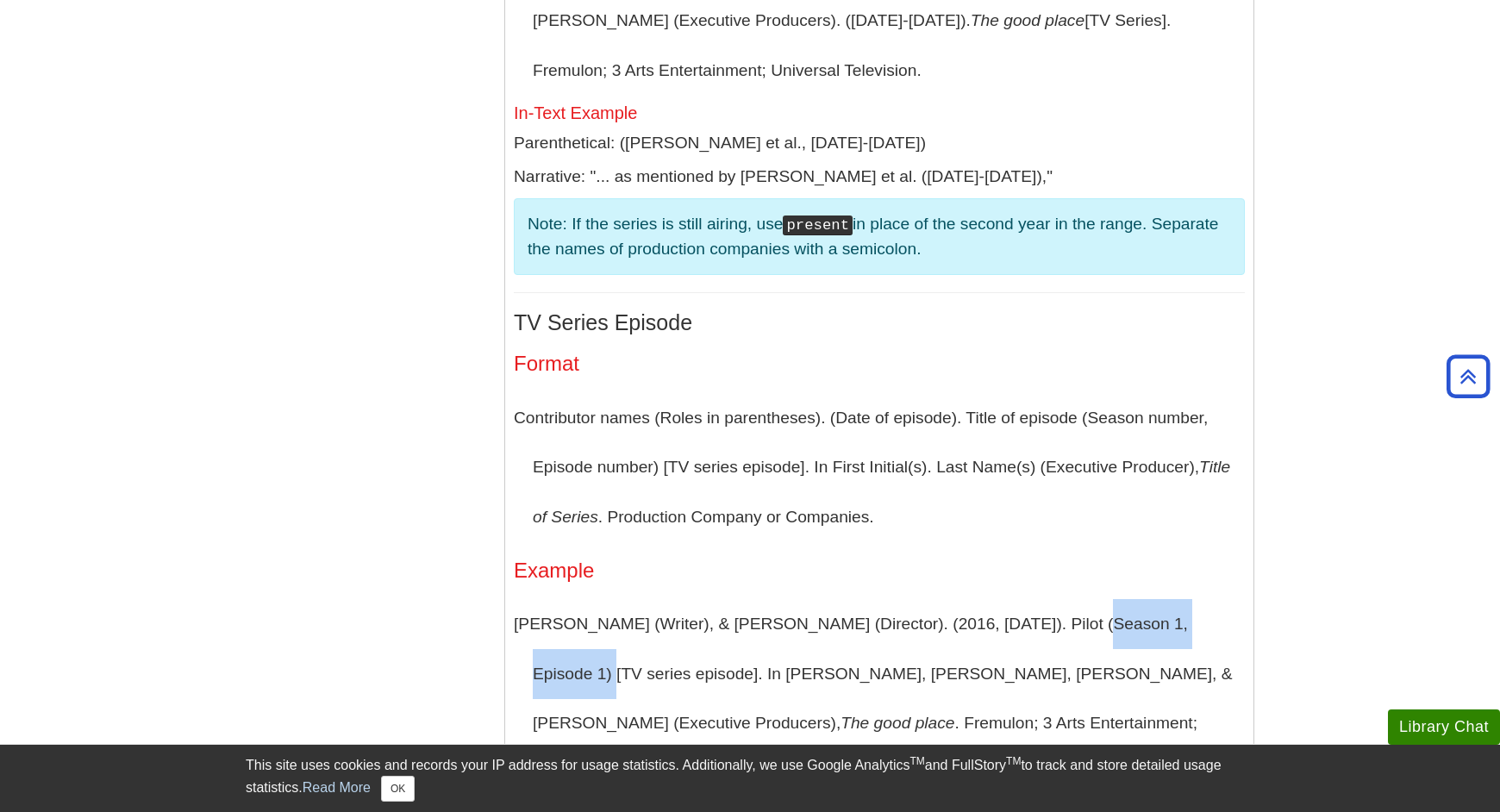
scroll to position [3805, 0]
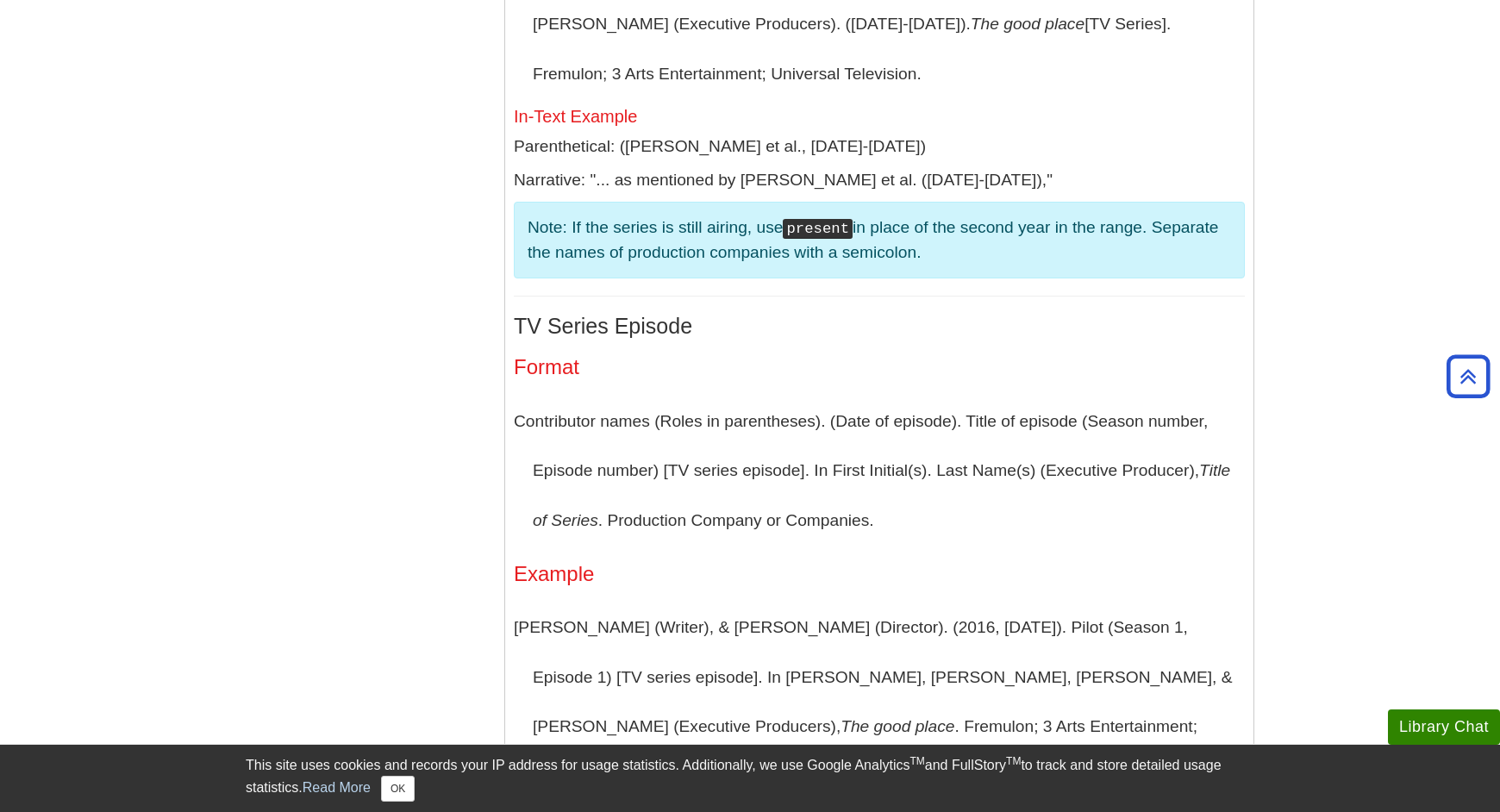
click at [703, 562] on h4 "Example" at bounding box center [879, 573] width 731 height 22
